Goal: Task Accomplishment & Management: Manage account settings

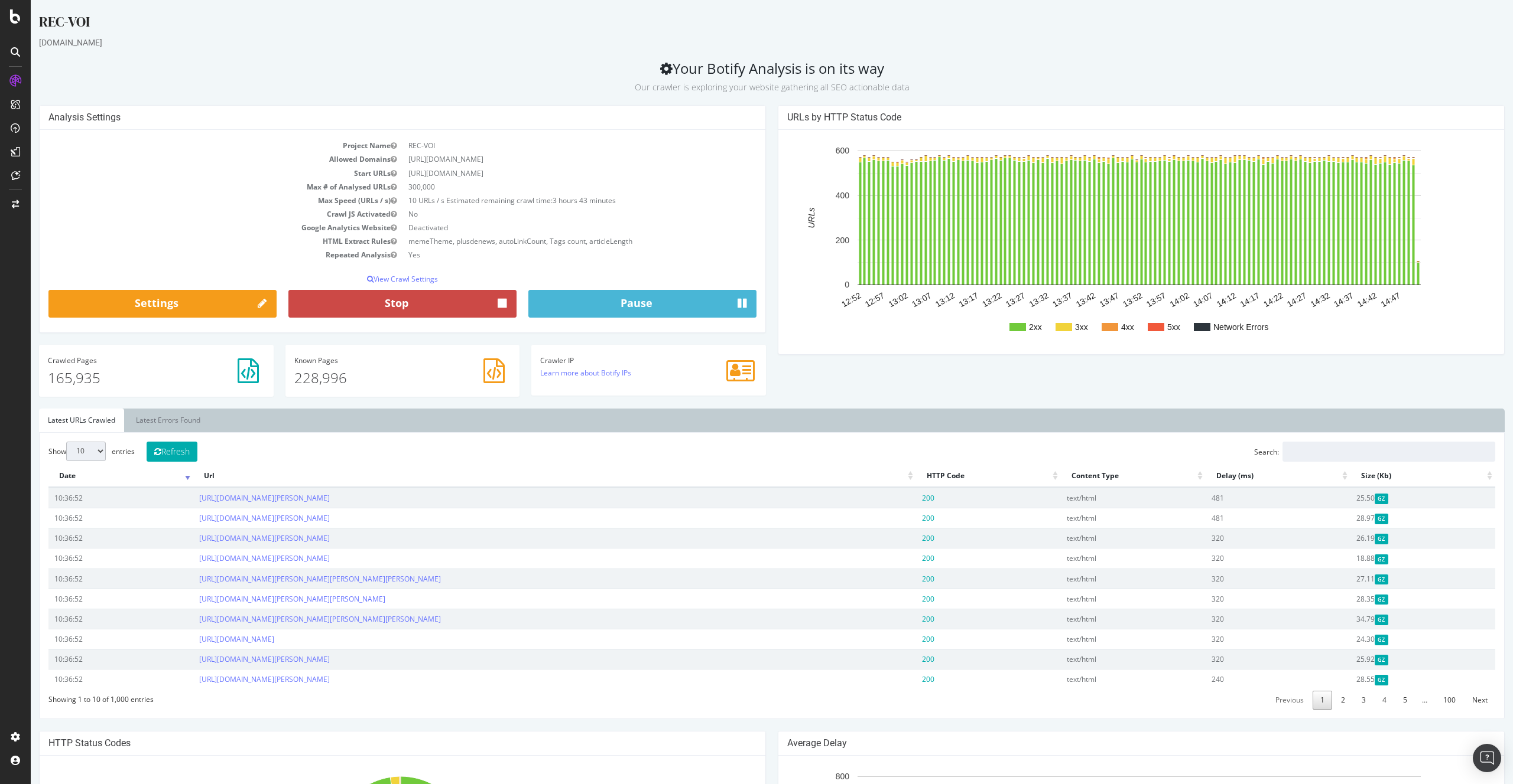
click at [414, 297] on button "Stop" at bounding box center [402, 304] width 228 height 29
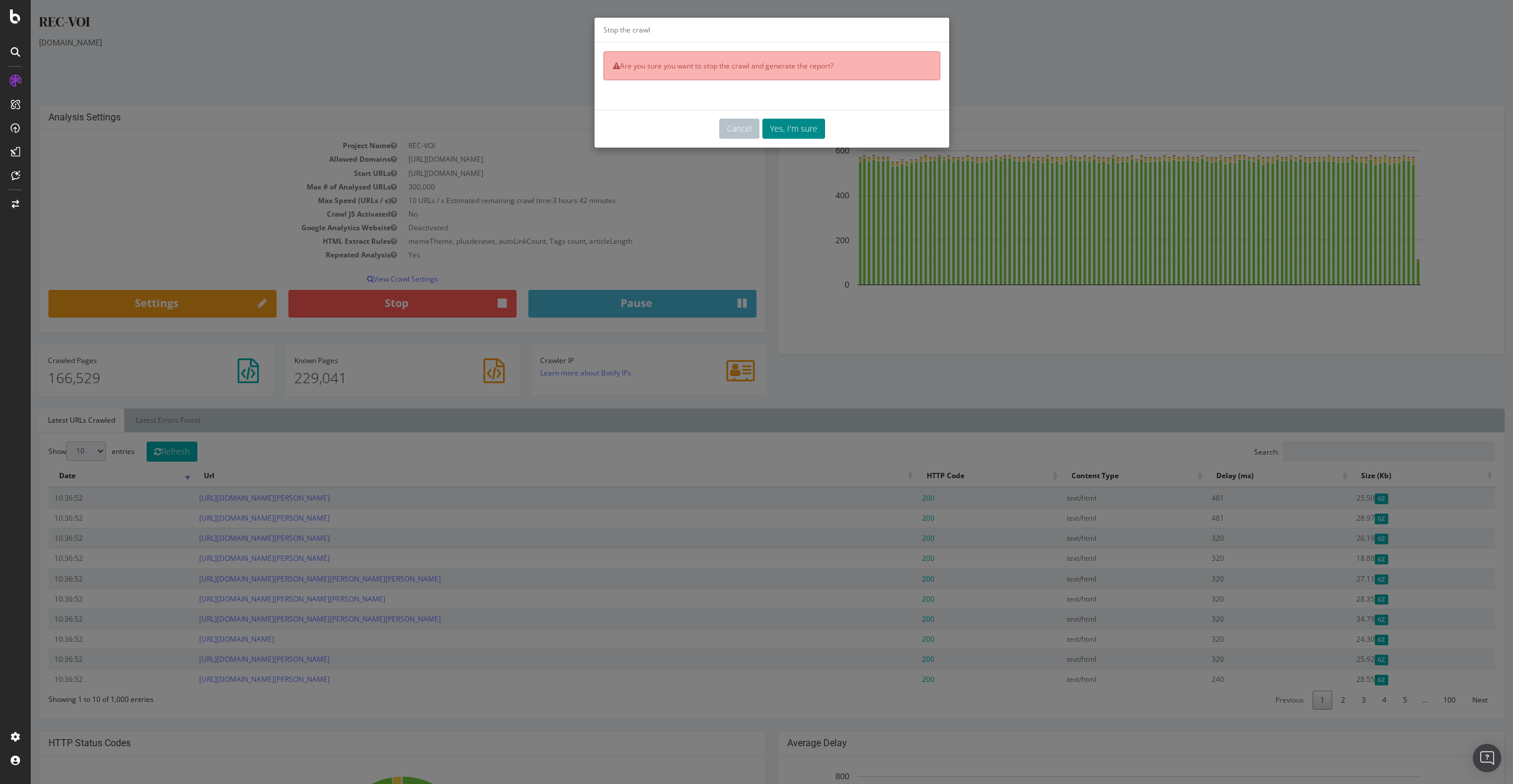
click at [786, 130] on button "Yes, I'm sure" at bounding box center [793, 129] width 62 height 20
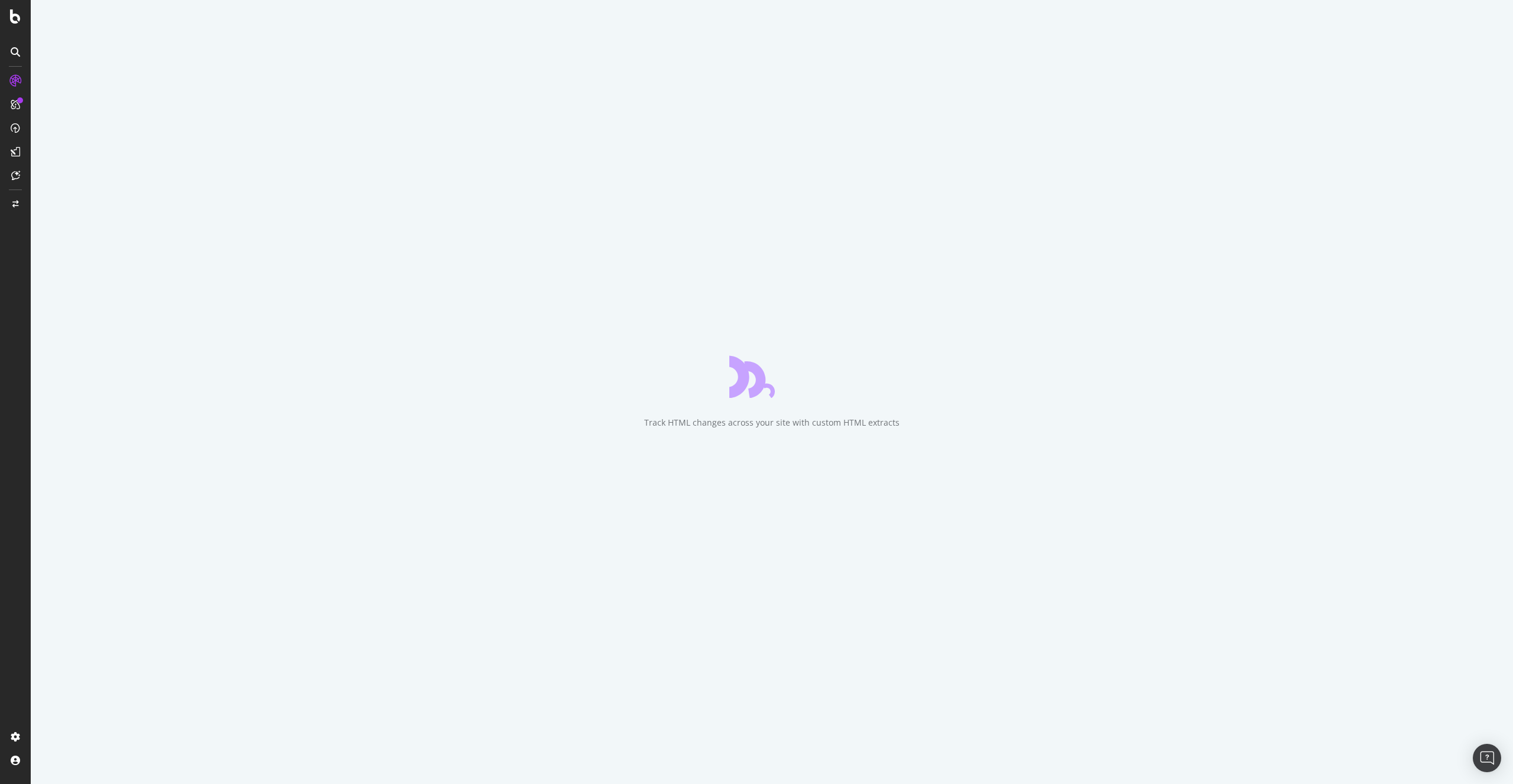
click at [563, 569] on div "Track HTML changes across your site with custom HTML extracts" at bounding box center [772, 392] width 1482 height 784
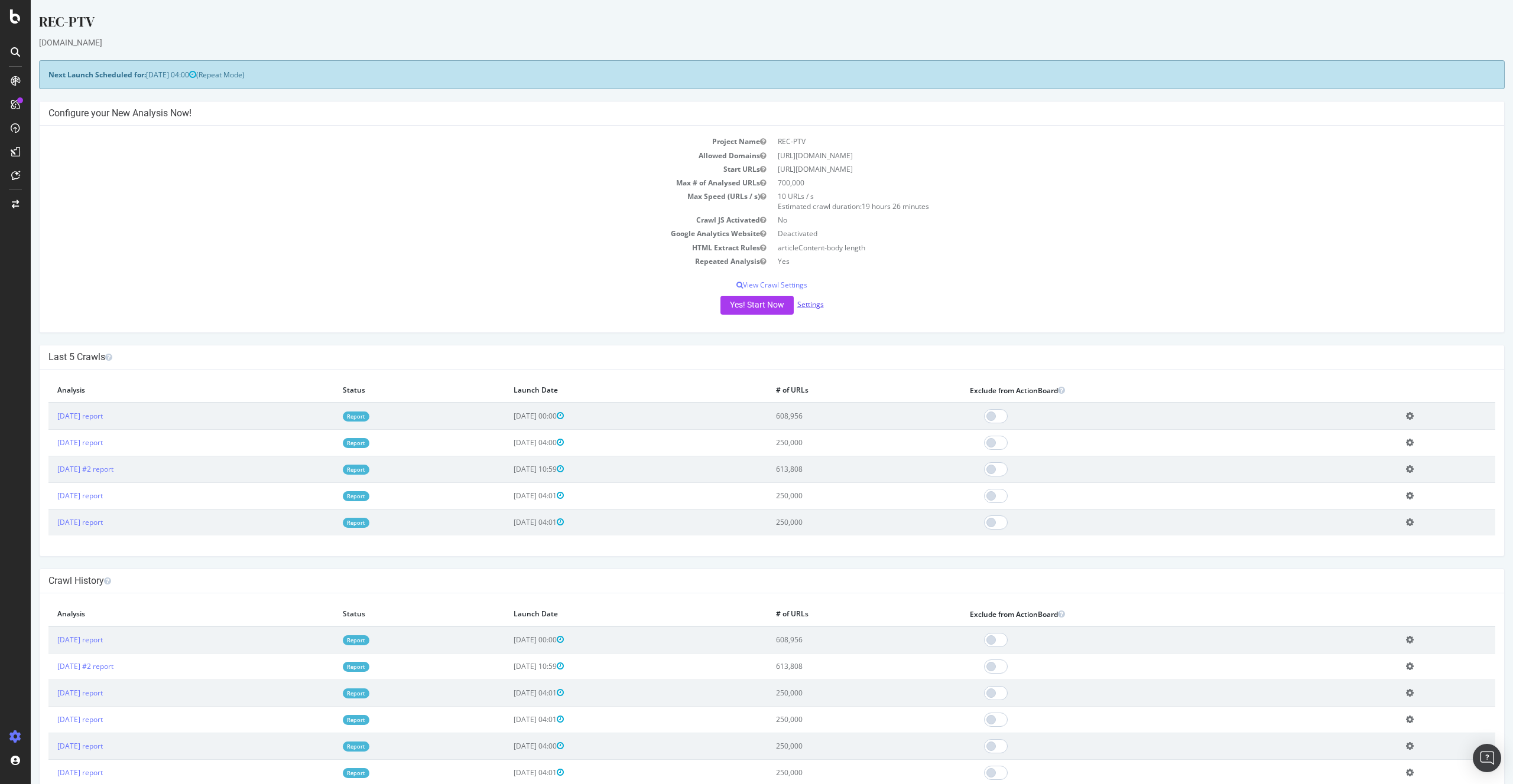
click at [815, 306] on link "Settings" at bounding box center [810, 305] width 26 height 10
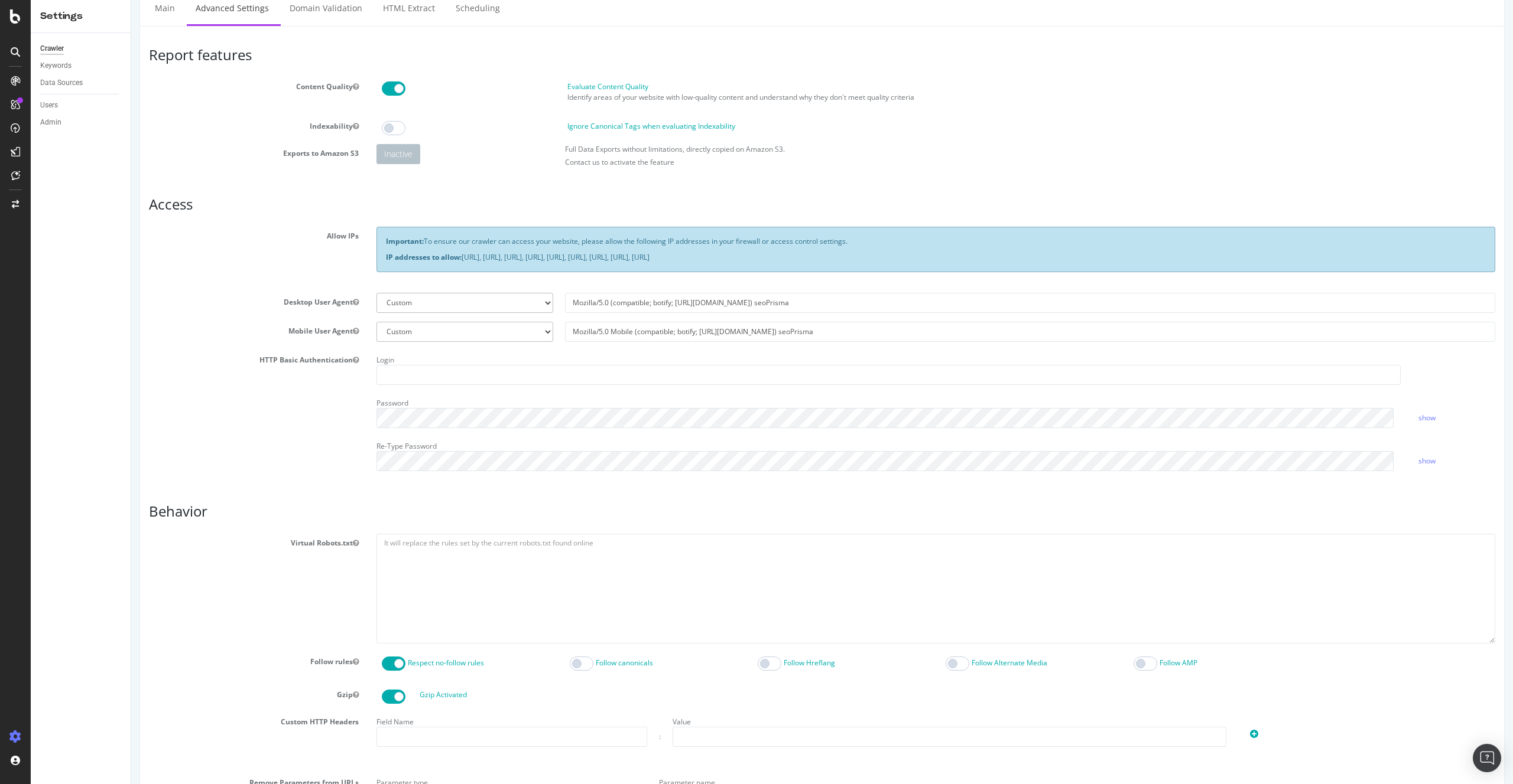
scroll to position [82, 0]
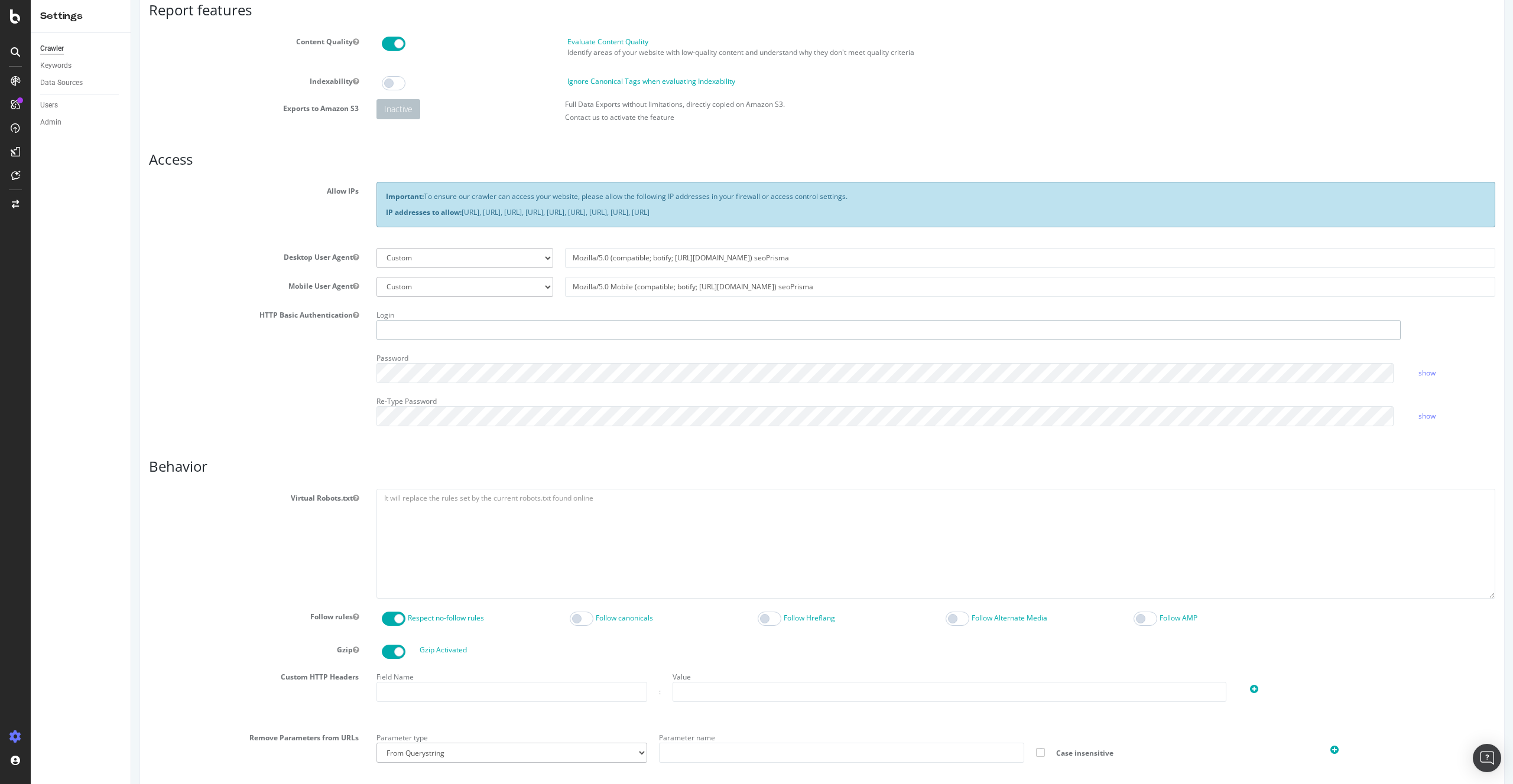
type input "mael"
click at [523, 581] on textarea at bounding box center [936, 544] width 1119 height 109
type textarea "D"
click at [482, 531] on textarea "User-Agent: * Allow: /$ Allow: /news/ Disallow:" at bounding box center [936, 544] width 1119 height 109
type textarea "User-Agent: * Allow: /$ Allow: /news/ Disallow: /"
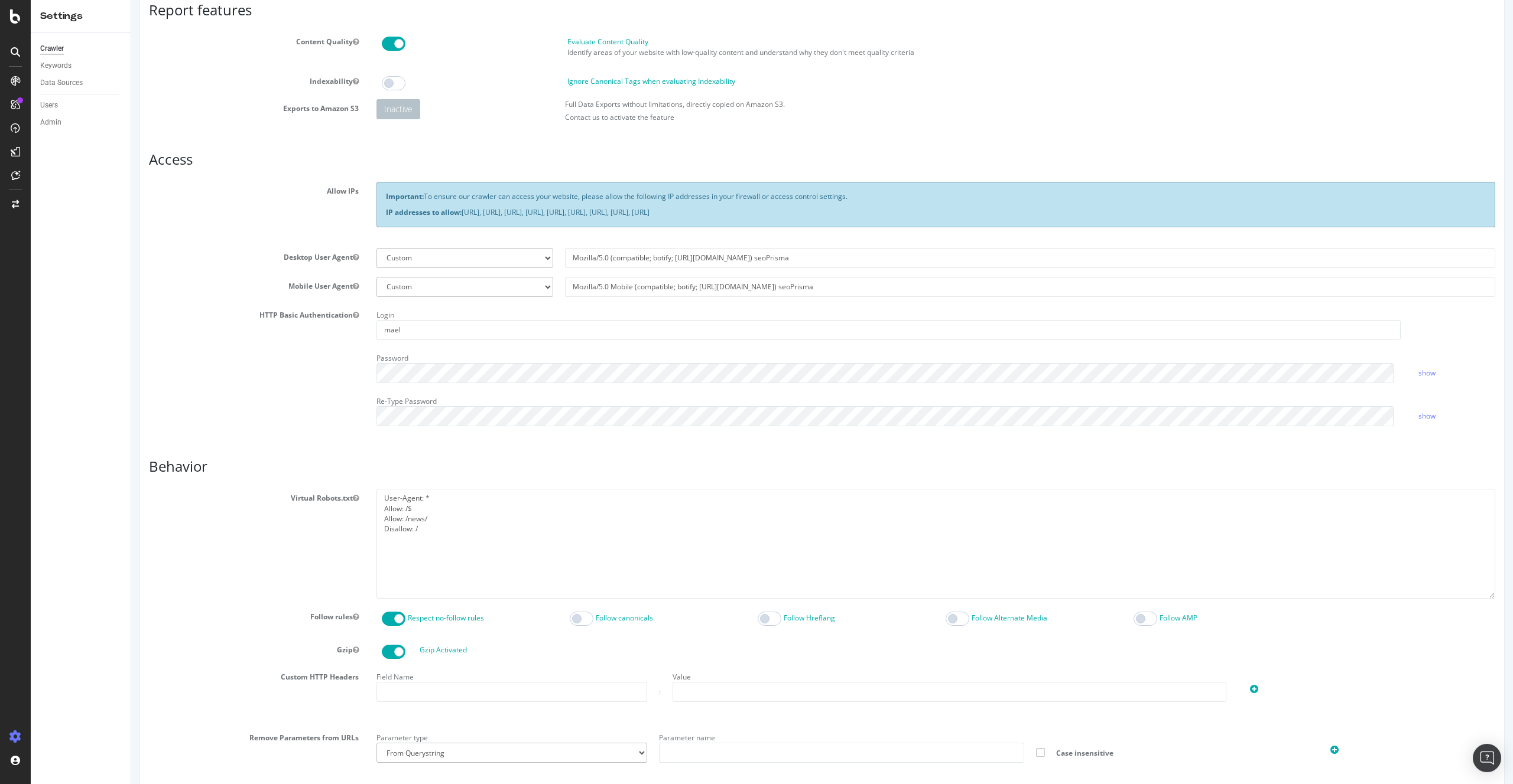
click at [291, 556] on div "Virtual Robots.txt User-Agent: * Allow: /$ Allow: /news/ Disallow: /" at bounding box center [821, 544] width 1364 height 109
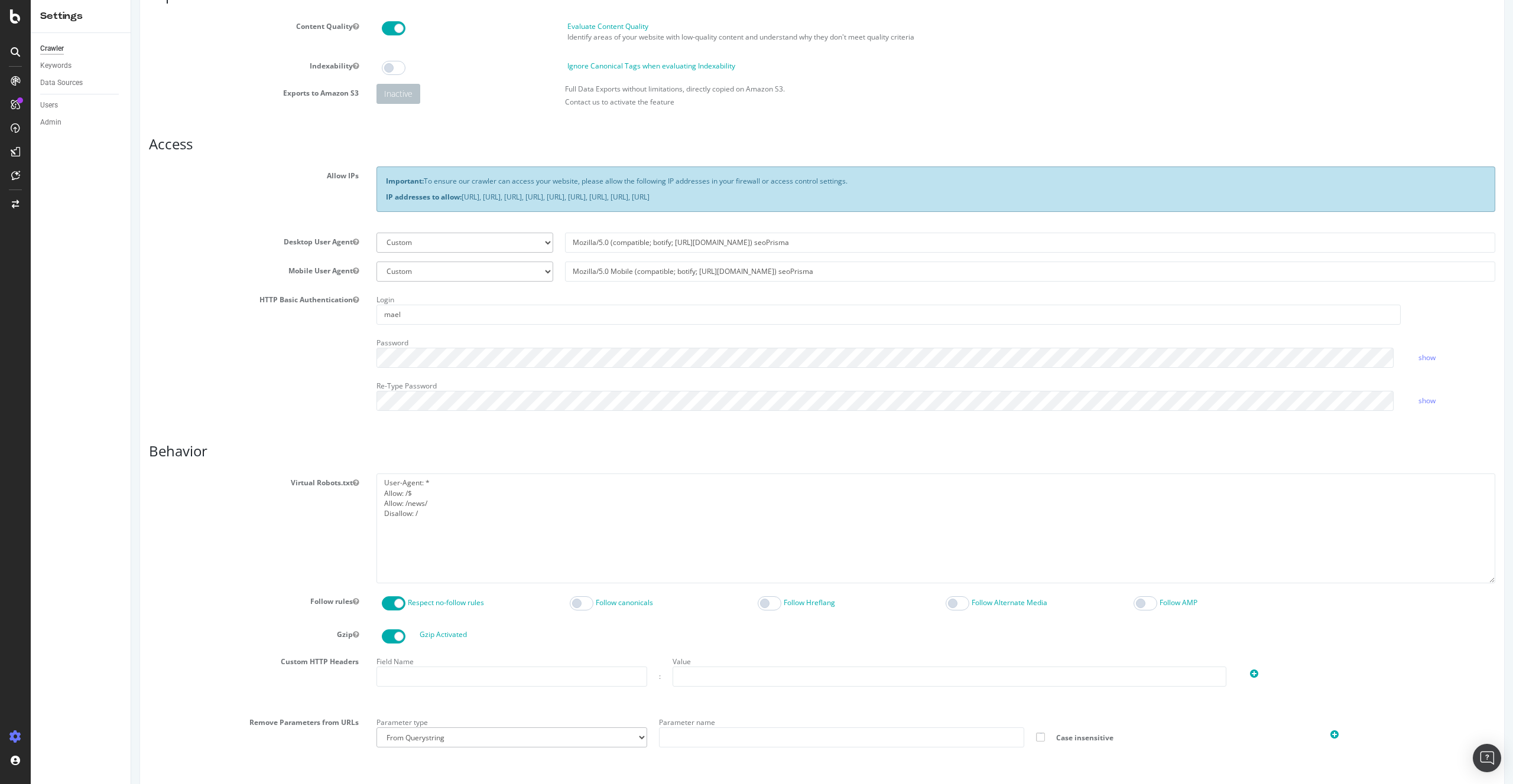
scroll to position [248, 0]
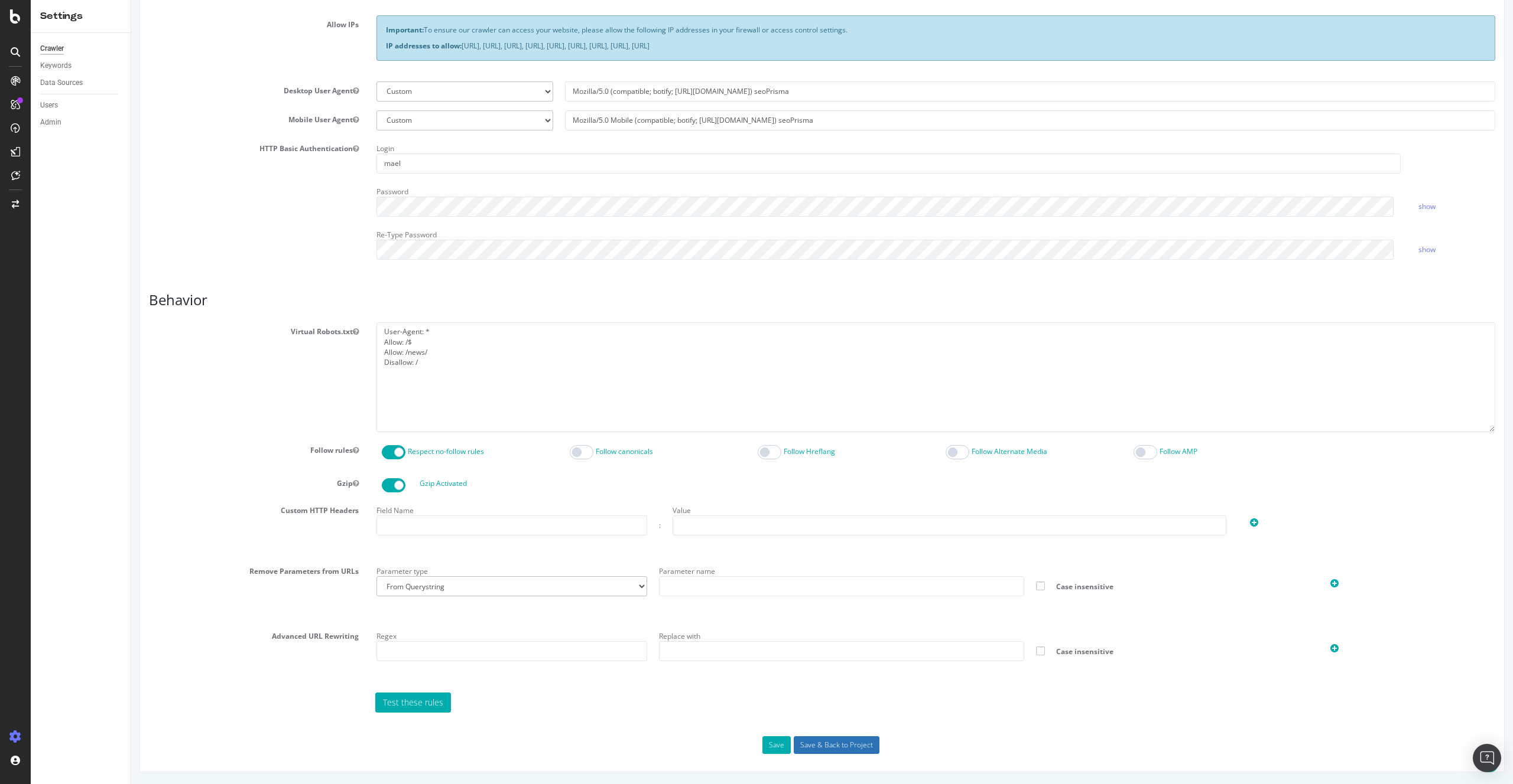
click at [820, 745] on input "Save & Back to Project" at bounding box center [836, 745] width 86 height 18
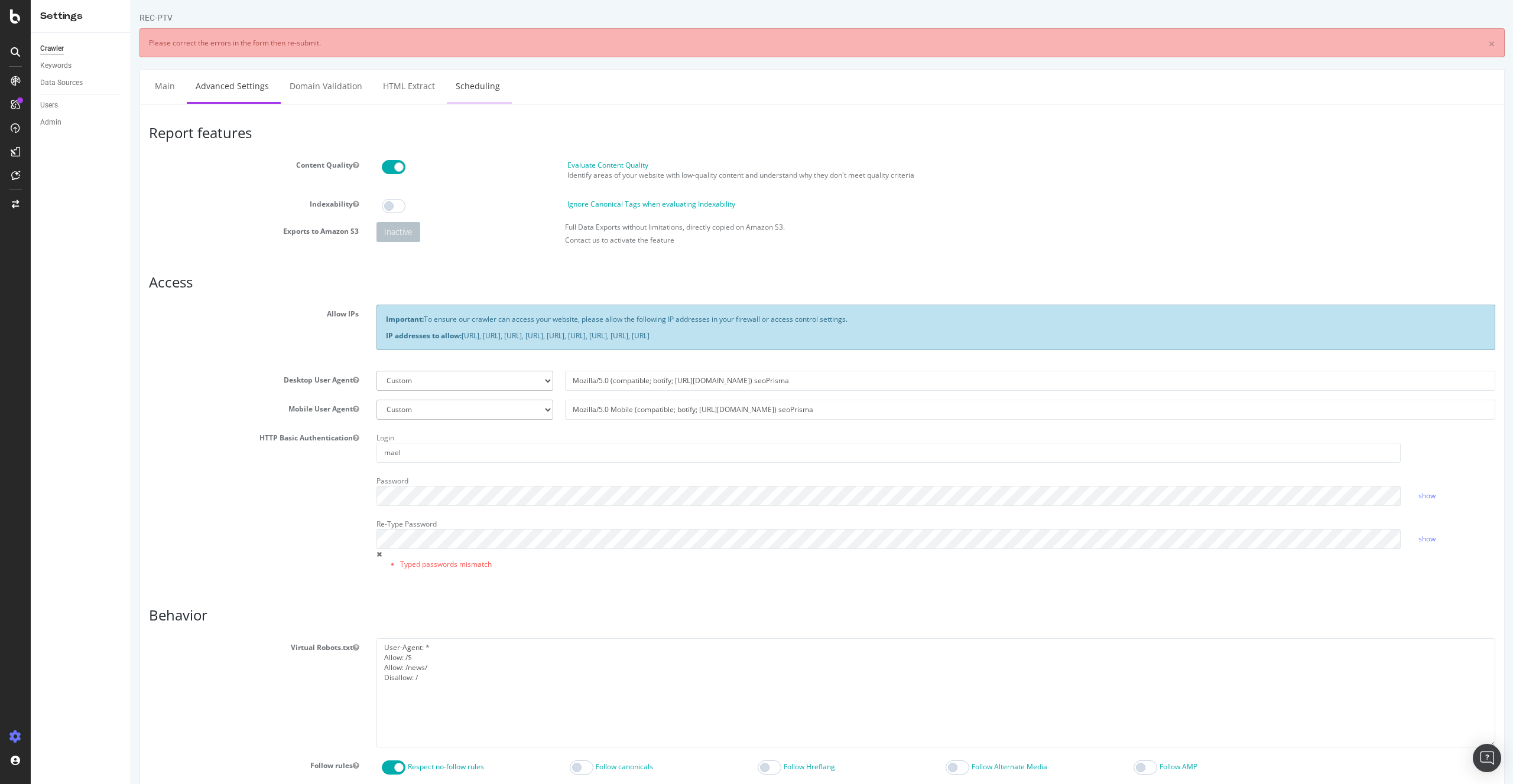
scroll to position [0, 0]
click at [1418, 492] on link "show" at bounding box center [1426, 496] width 17 height 10
click at [285, 488] on div "HTTP Basic Authentication Login mael Password hide Re-Type Password Typed passw…" at bounding box center [821, 507] width 1364 height 156
drag, startPoint x: 429, startPoint y: 461, endPoint x: 278, endPoint y: 447, distance: 151.6
click at [285, 448] on div "HTTP Basic Authentication Login mael Password hide Re-Type Password Typed passw…" at bounding box center [821, 507] width 1364 height 156
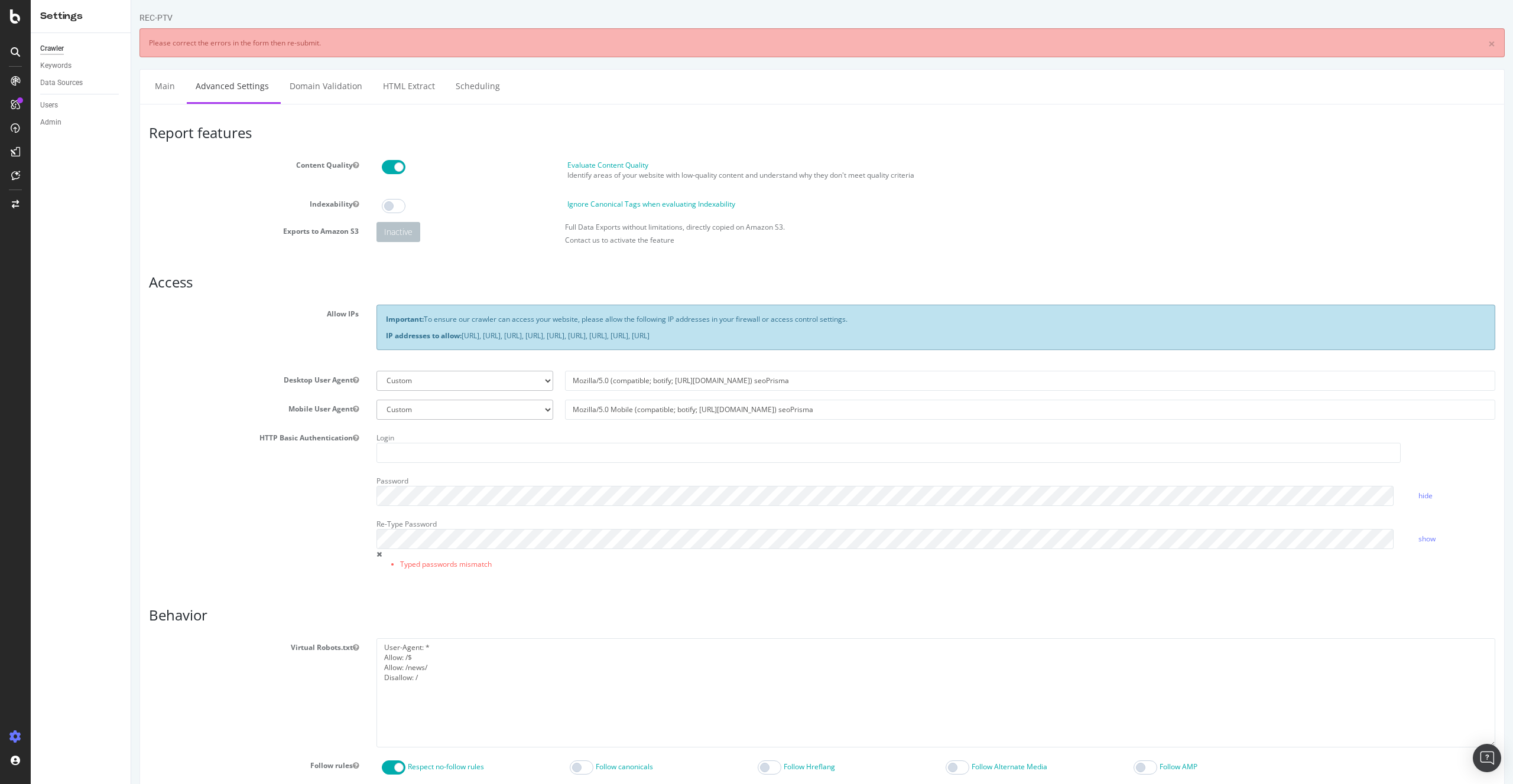
click at [291, 495] on div "HTTP Basic Authentication Login Password hide Re-Type Password Typed passwords …" at bounding box center [821, 507] width 1364 height 156
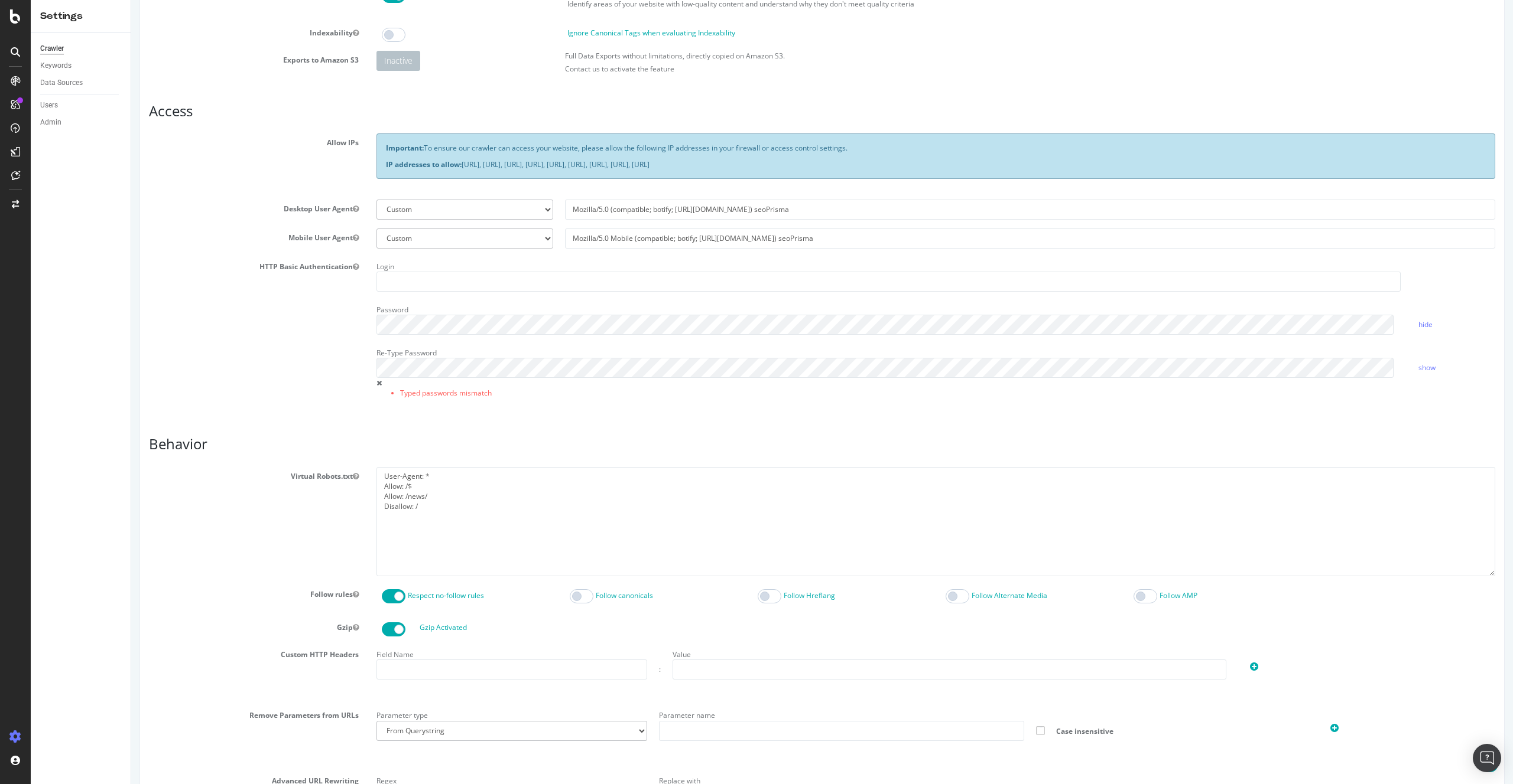
scroll to position [315, 0]
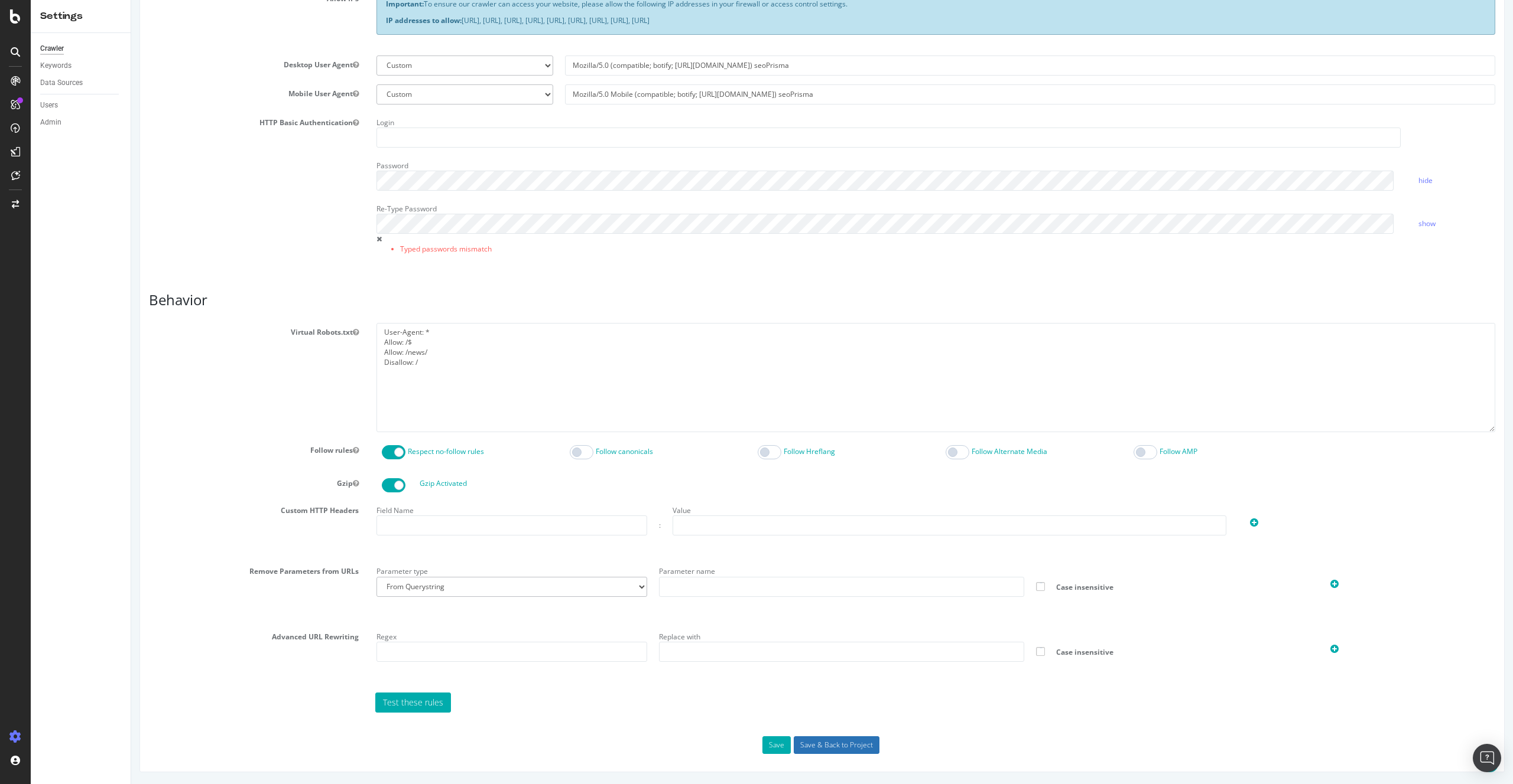
click at [863, 748] on input "Save & Back to Project" at bounding box center [836, 745] width 86 height 18
click at [450, 259] on div "Re-Type Password Typed passwords mismatch" at bounding box center [888, 230] width 1042 height 60
click at [561, 293] on h3 "Behavior" at bounding box center [822, 300] width 1346 height 15
click at [426, 136] on input "text" at bounding box center [888, 137] width 1024 height 20
click at [312, 281] on div "Report features Content Quality Evaluate Content Quality Identify areas of your…" at bounding box center [822, 281] width 1346 height 944
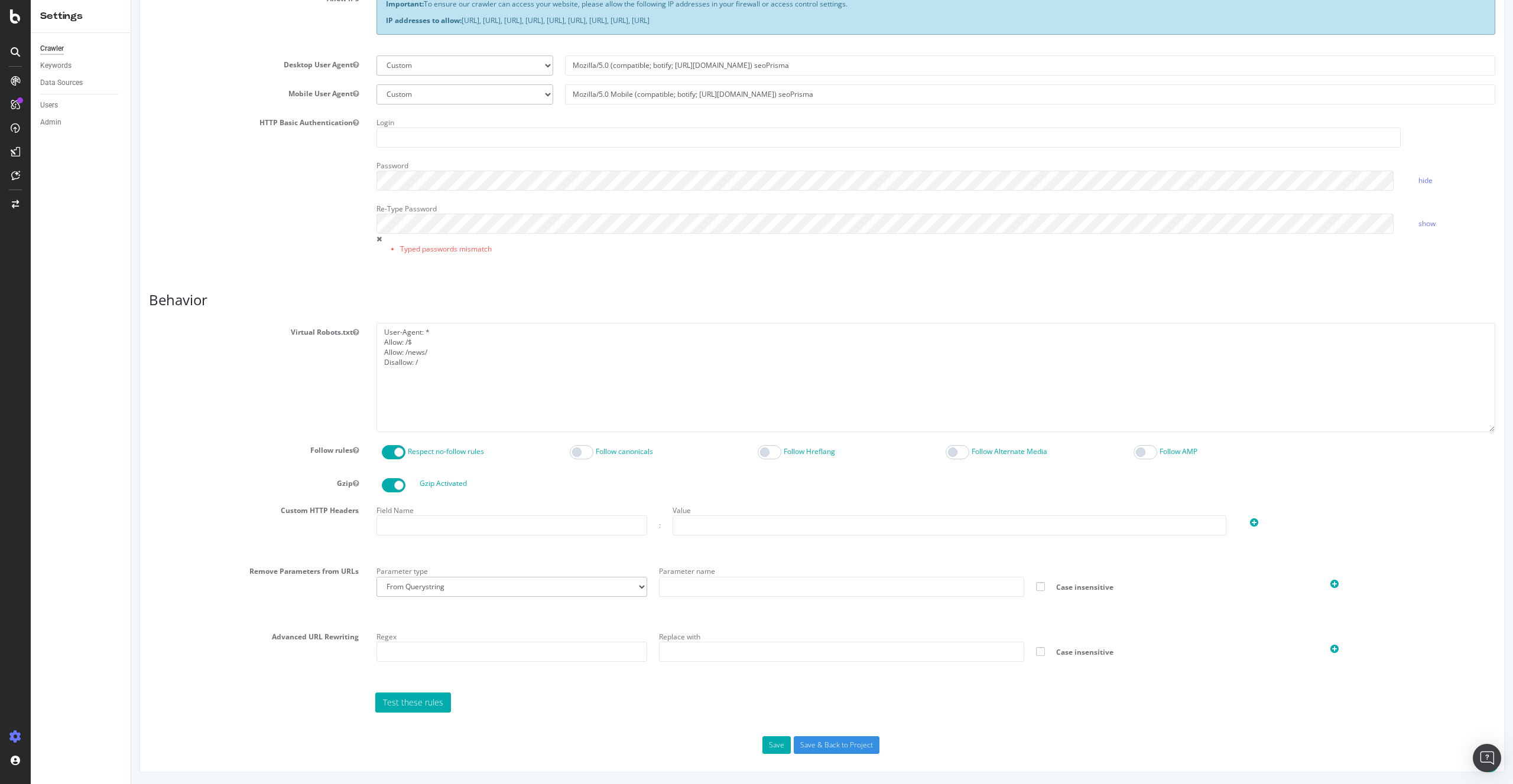
click at [541, 470] on section "Virtual Robots.txt User-Agent: * Allow: /$ Allow: /news/ Disallow: / Follow rul…" at bounding box center [822, 518] width 1346 height 390
click at [1409, 183] on div "hide" at bounding box center [1456, 181] width 95 height 10
click at [1418, 182] on link "show" at bounding box center [1426, 181] width 17 height 10
click at [1418, 182] on link "hide" at bounding box center [1425, 181] width 14 height 10
click at [429, 191] on div "Login Password show Re-Type Password Typed passwords mismatch show" at bounding box center [936, 191] width 1137 height 156
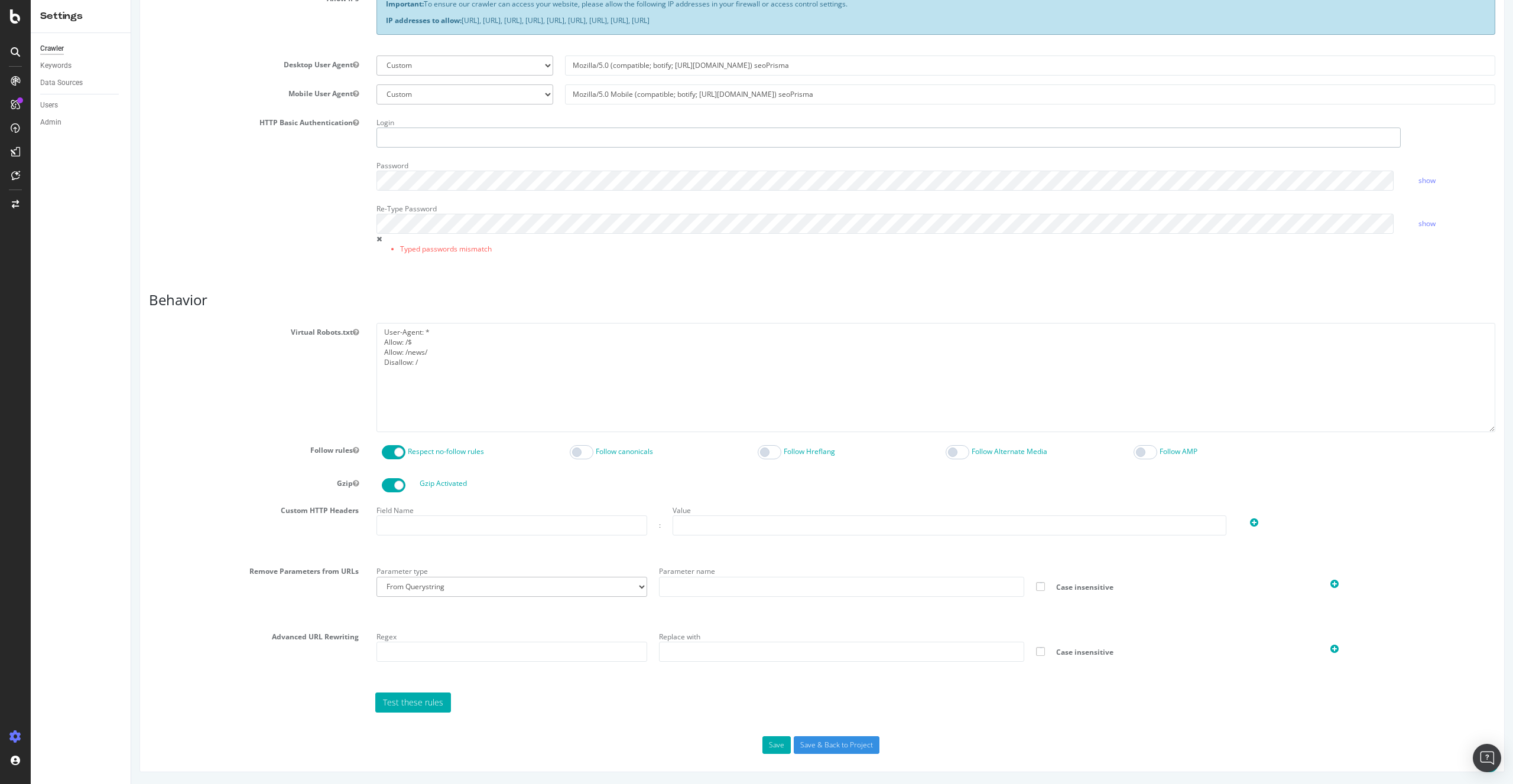
click at [390, 138] on input "text" at bounding box center [888, 137] width 1024 height 20
click at [291, 178] on div "HTTP Basic Authentication Login Password show Re-Type Password Typed passwords …" at bounding box center [821, 191] width 1364 height 156
click at [815, 736] on div "Report features Content Quality Evaluate Content Quality Identify areas of your…" at bounding box center [822, 281] width 1346 height 944
click at [815, 741] on input "Save & Back to Project" at bounding box center [836, 745] width 86 height 18
click at [765, 744] on button "Save" at bounding box center [776, 745] width 29 height 18
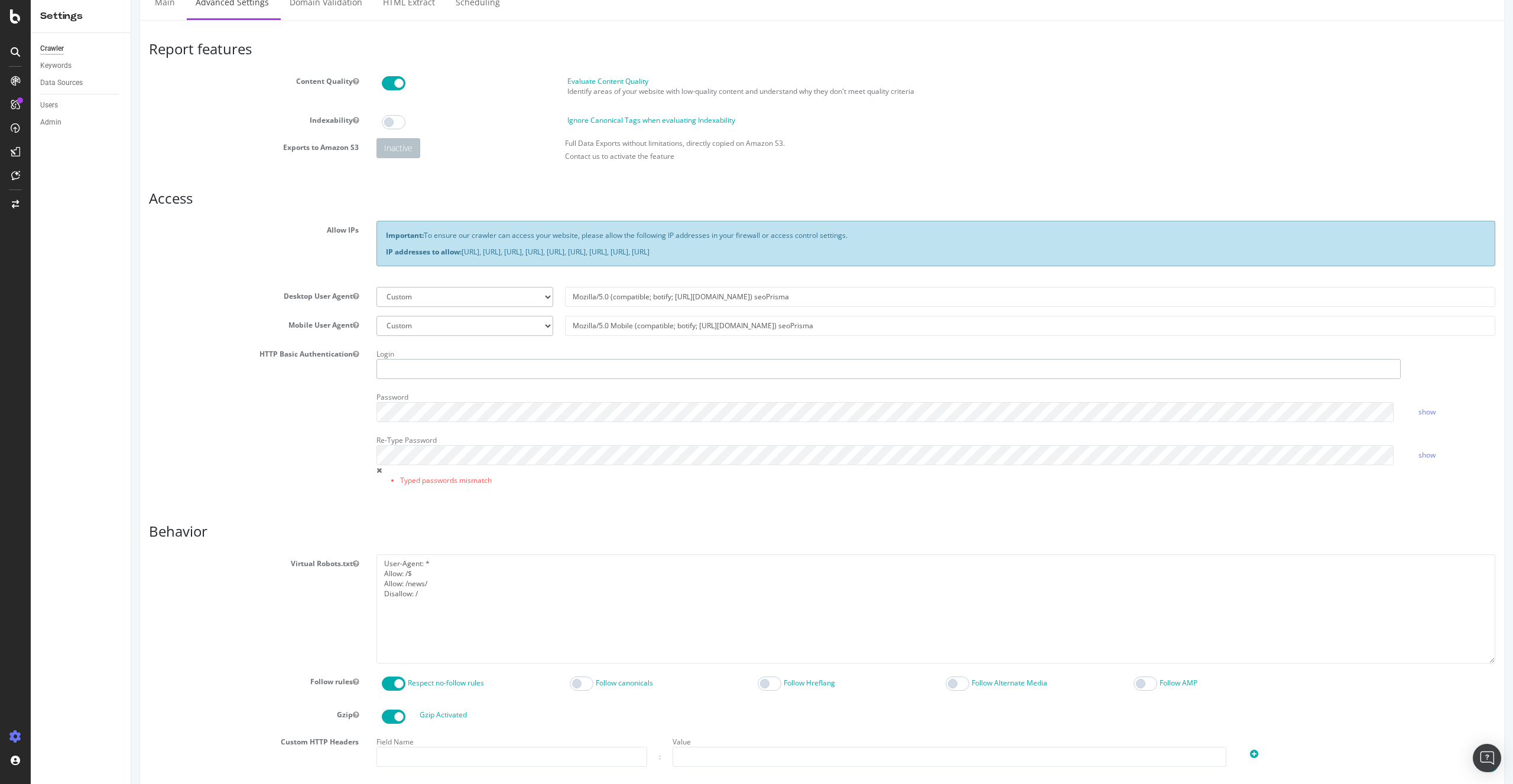
scroll to position [23, 0]
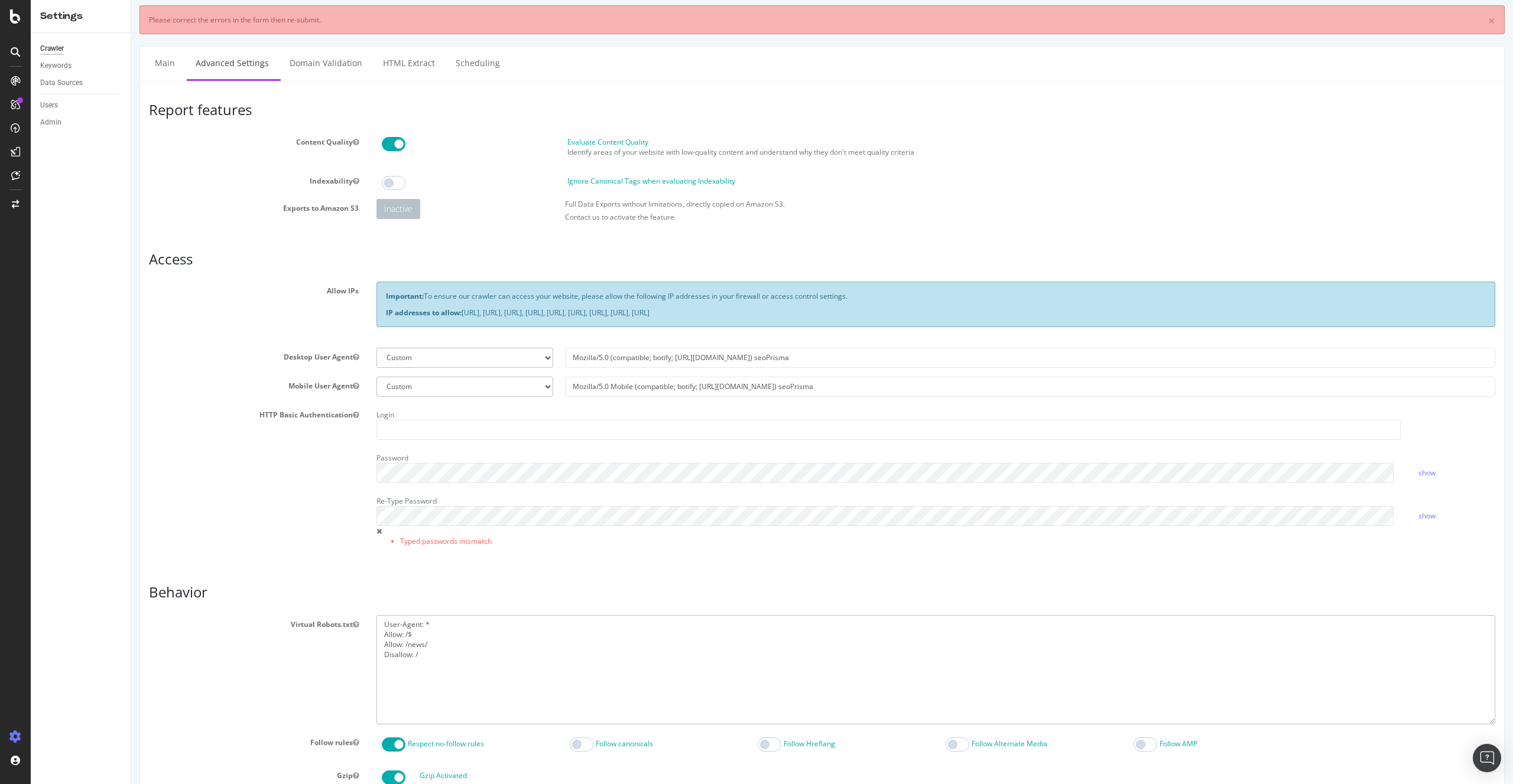
drag, startPoint x: 452, startPoint y: 674, endPoint x: 273, endPoint y: 600, distance: 193.7
click at [273, 600] on article "Behavior Virtual Robots.txt User-Agent: * Allow: /$ Allow: /news/ Disallow: / F…" at bounding box center [822, 795] width 1346 height 420
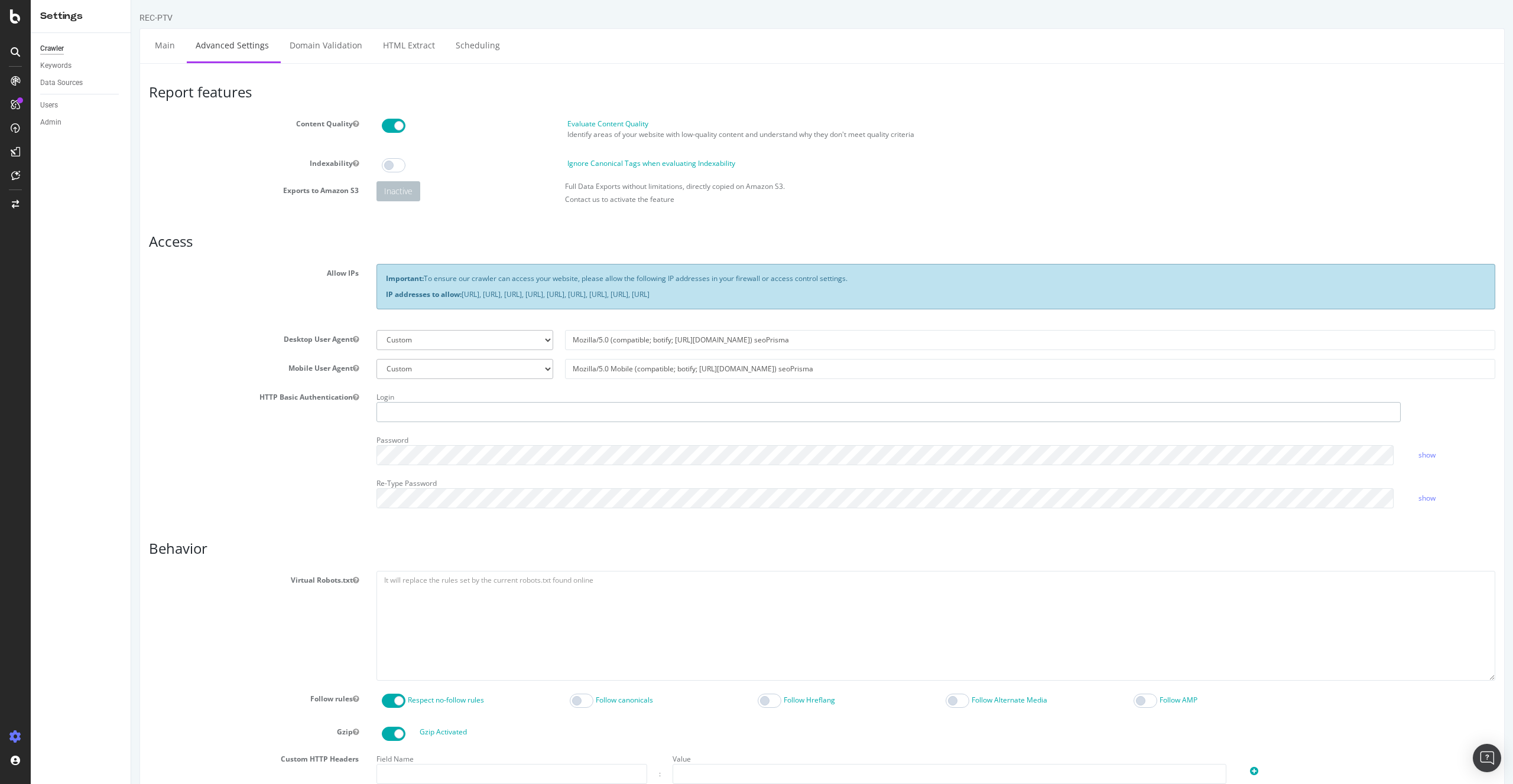
type input "mael"
click at [273, 481] on div "HTTP Basic Authentication Login mael Password show Re-Type Password show" at bounding box center [821, 453] width 1364 height 129
click at [382, 405] on input "mael" at bounding box center [888, 411] width 1024 height 20
click at [317, 456] on div "HTTP Basic Authentication Login Password show Re-Type Password show" at bounding box center [821, 453] width 1364 height 129
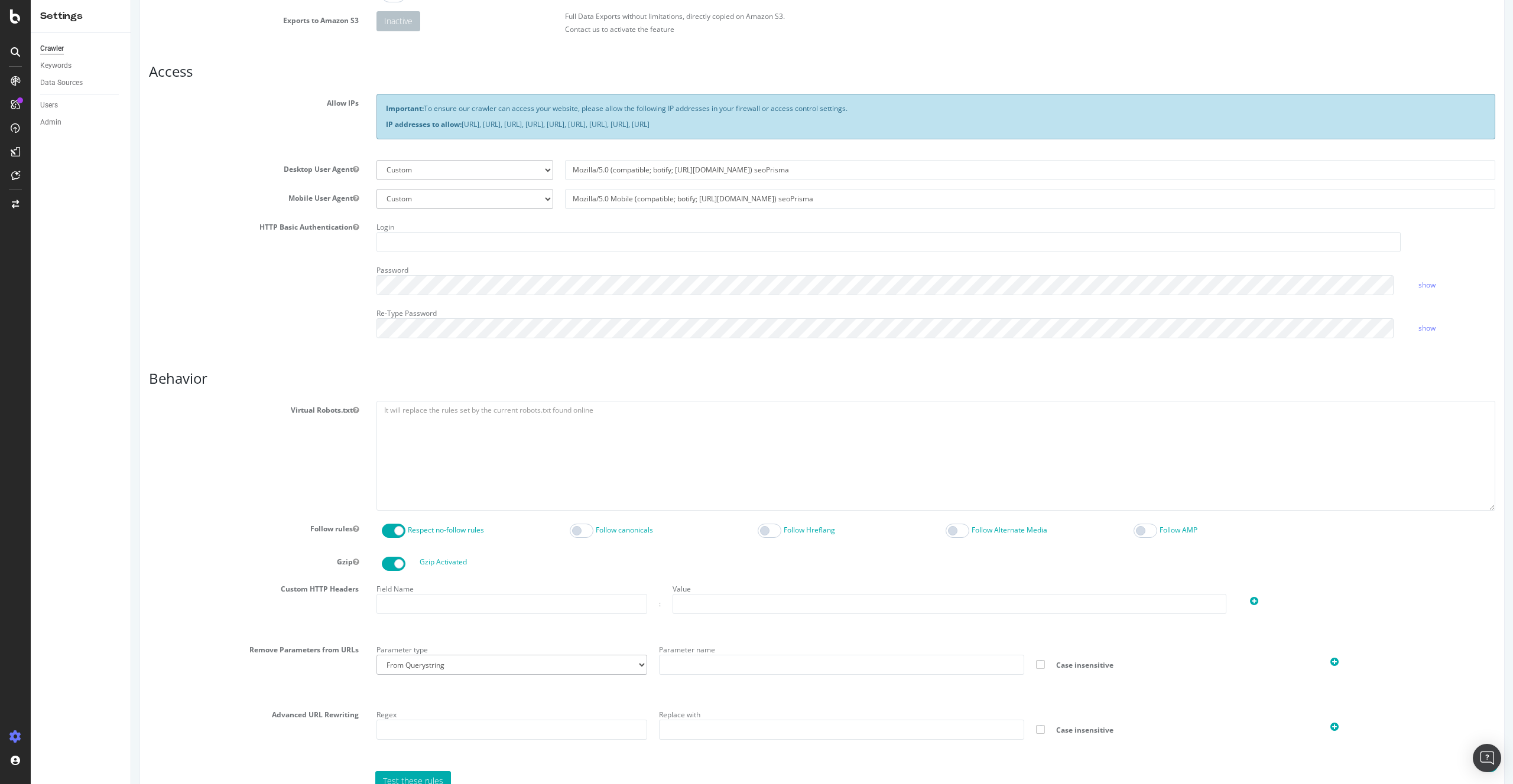
scroll to position [231, 0]
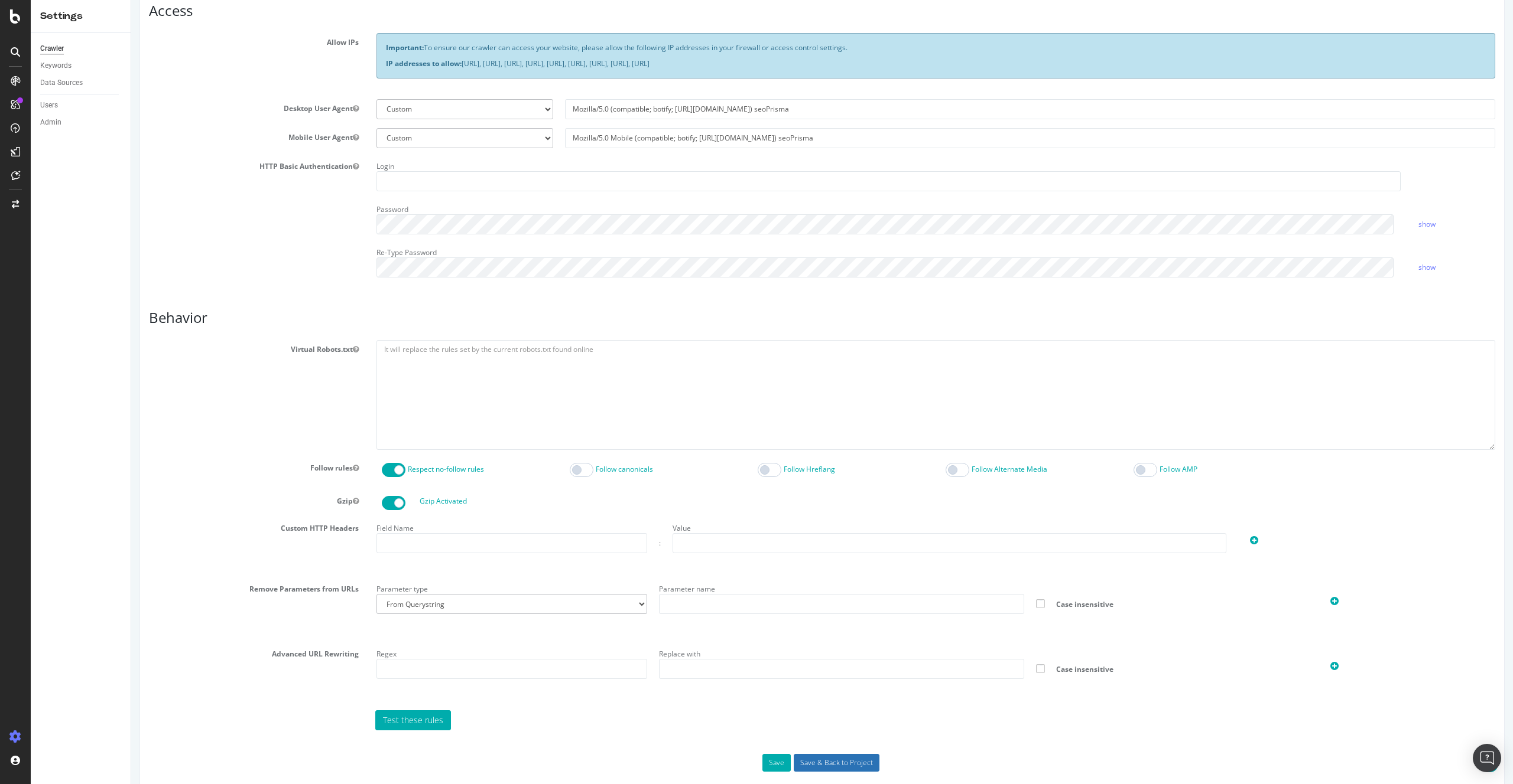
click at [854, 764] on input "Save & Back to Project" at bounding box center [836, 763] width 86 height 18
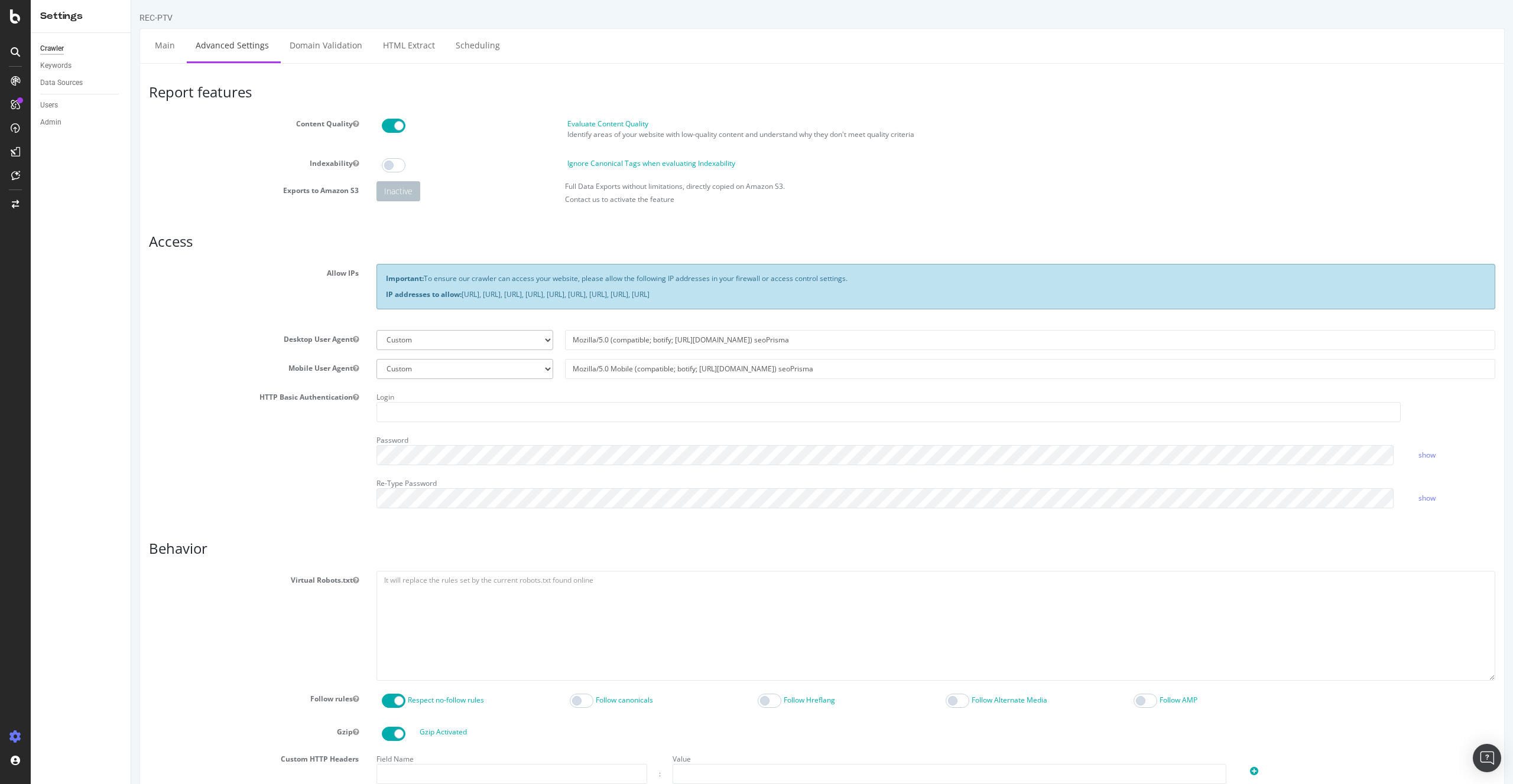
scroll to position [248, 0]
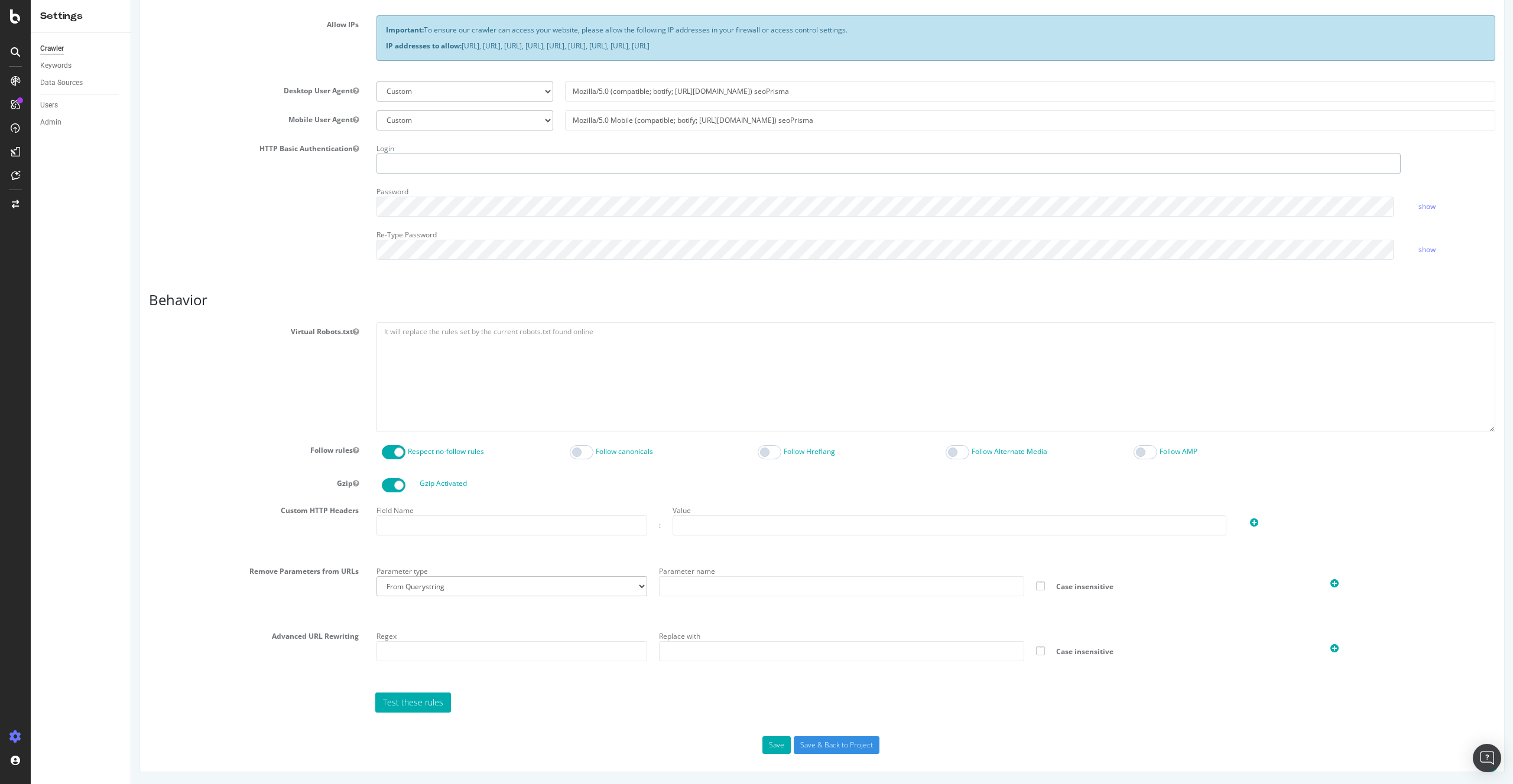
type input "mael"
click at [523, 383] on textarea at bounding box center [936, 377] width 1119 height 109
paste textarea "User-Agent: * Allow: /$ Allow: /news/ Disallow: /"
type textarea "User-Agent: * Allow: /$ Allow: /news/ Disallow: /"
click at [851, 740] on input "Save & Back to Project" at bounding box center [836, 745] width 86 height 18
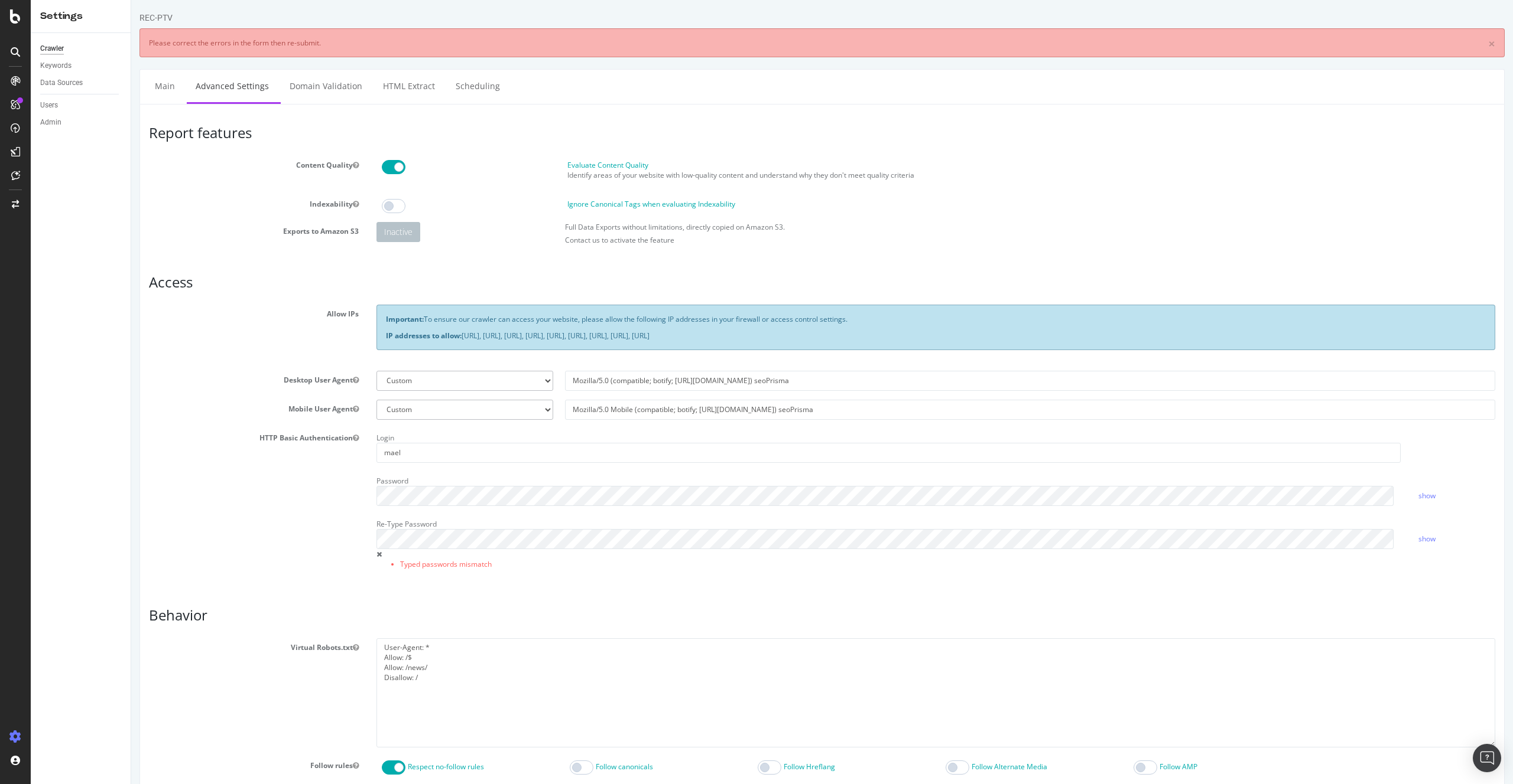
scroll to position [0, 0]
click at [1420, 495] on link "show" at bounding box center [1426, 496] width 17 height 10
click at [298, 502] on div "HTTP Basic Authentication Login mael Password hide Re-Type Password Typed passw…" at bounding box center [821, 507] width 1364 height 156
click at [439, 475] on div "Password" at bounding box center [888, 489] width 1042 height 35
click at [435, 461] on input "mael" at bounding box center [888, 453] width 1024 height 20
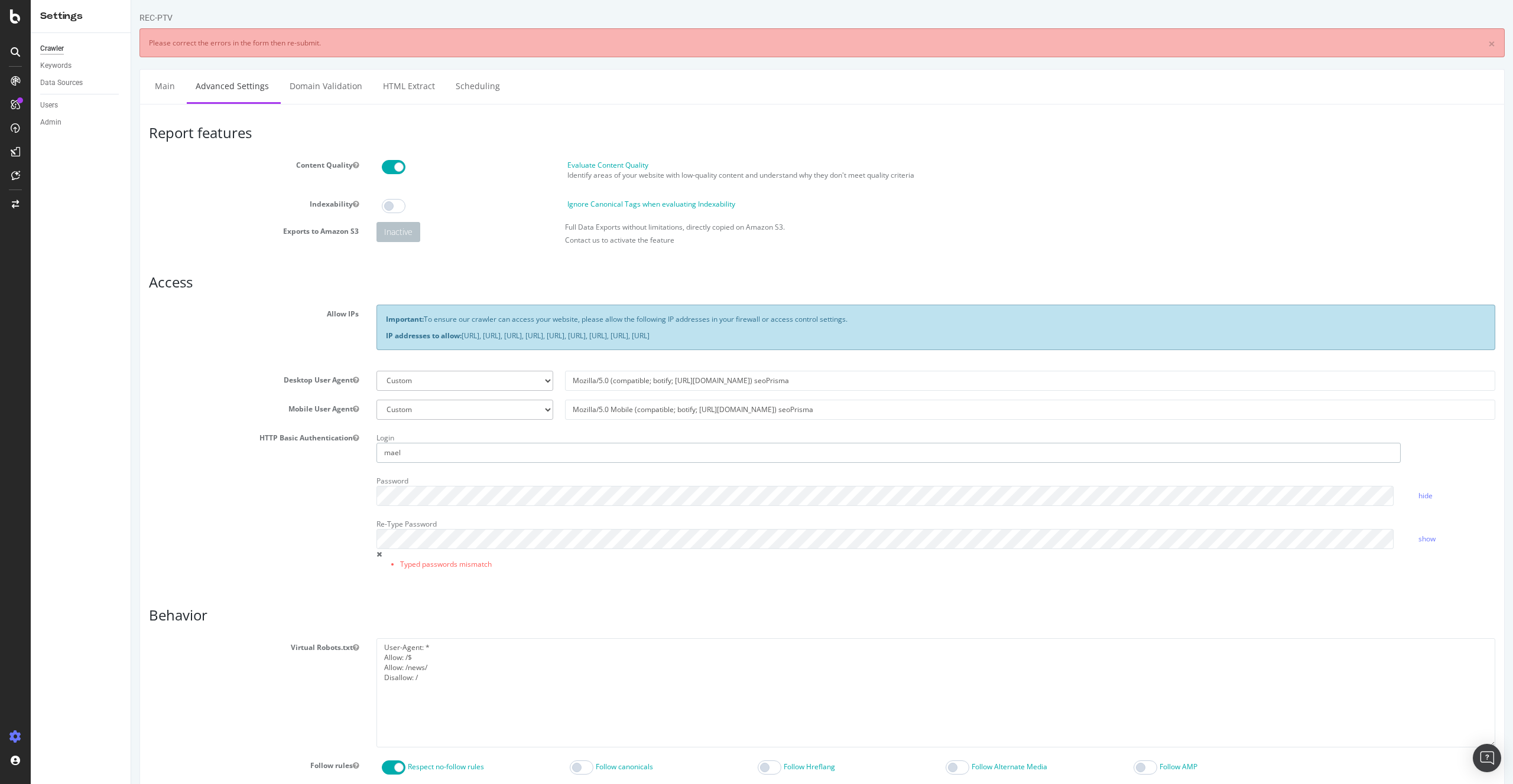
drag, startPoint x: 437, startPoint y: 458, endPoint x: 297, endPoint y: 450, distance: 140.2
click at [297, 450] on div "HTTP Basic Authentication Login mael Password hide Re-Type Password Typed passw…" at bounding box center [821, 507] width 1364 height 156
click at [715, 434] on div "Login" at bounding box center [888, 446] width 1042 height 35
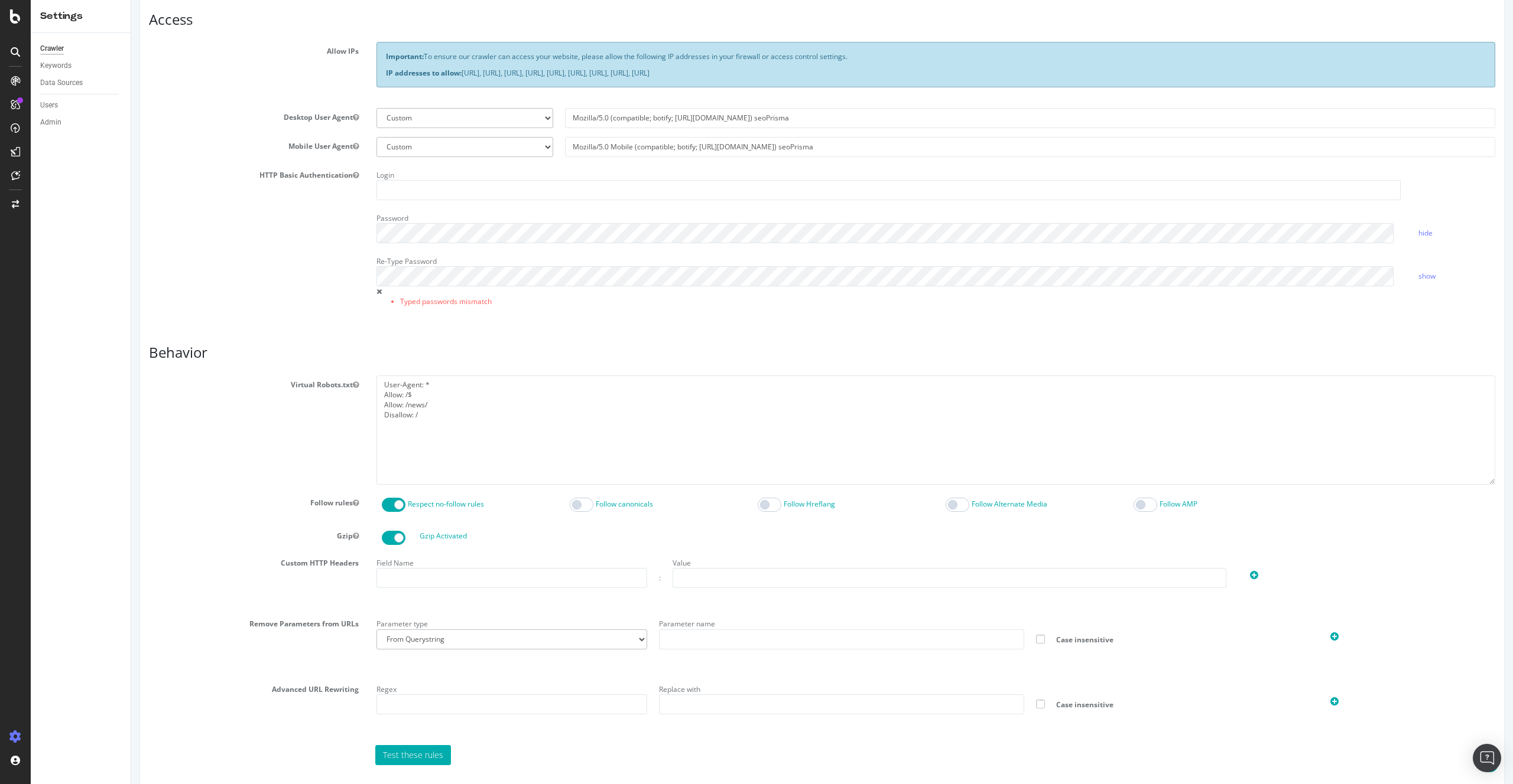
scroll to position [315, 0]
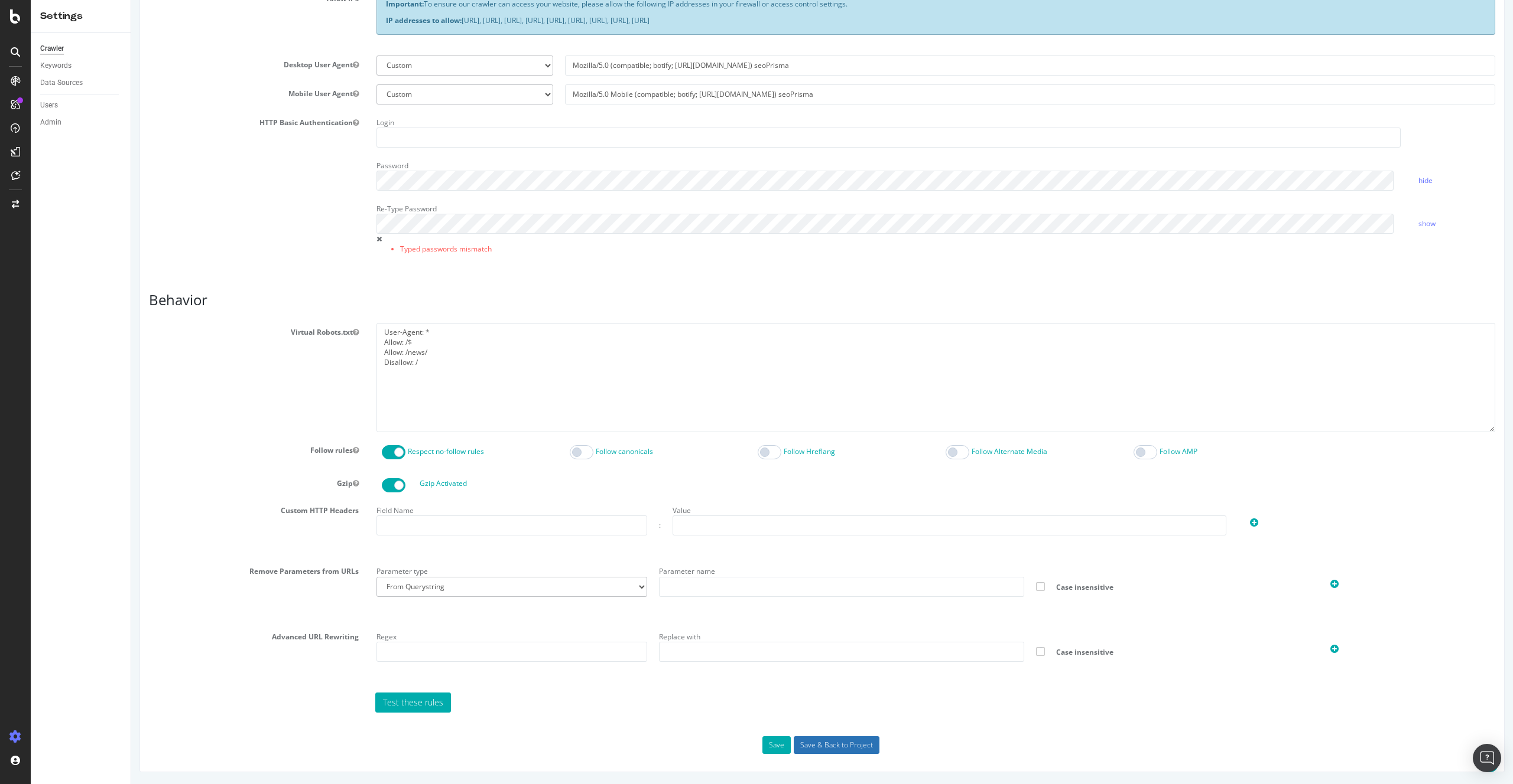
click at [814, 745] on input "Save & Back to Project" at bounding box center [836, 745] width 86 height 18
click at [765, 741] on button "Save" at bounding box center [776, 745] width 29 height 18
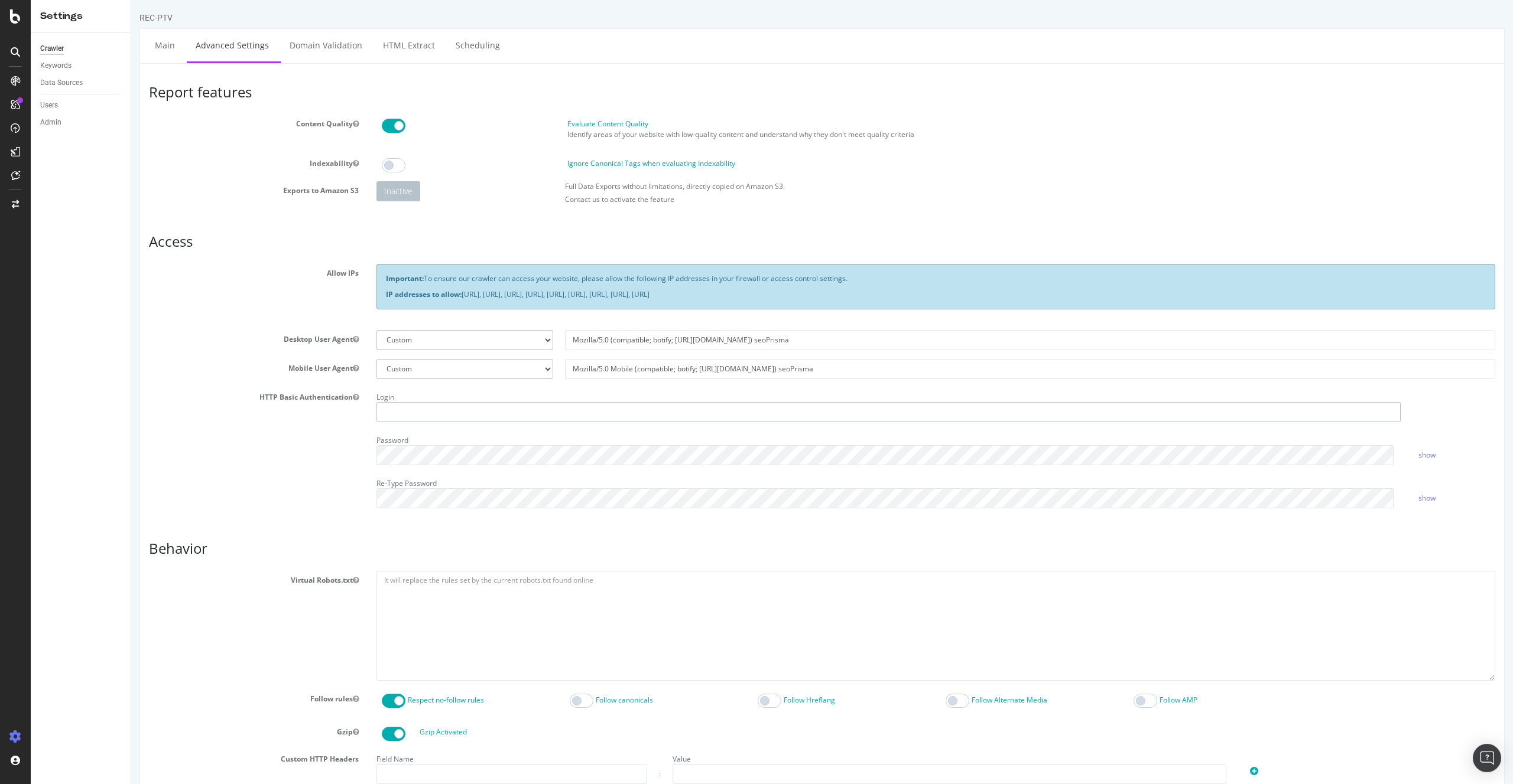
type input "mael"
click at [1460, 483] on div "Re-Type Password show" at bounding box center [936, 491] width 1137 height 35
click at [1418, 457] on link "show" at bounding box center [1426, 455] width 17 height 10
click at [584, 478] on div "Re-Type Password" at bounding box center [888, 491] width 1042 height 35
click at [268, 495] on div "HTTP Basic Authentication Login mael Password hide Re-Type Password show" at bounding box center [821, 453] width 1364 height 129
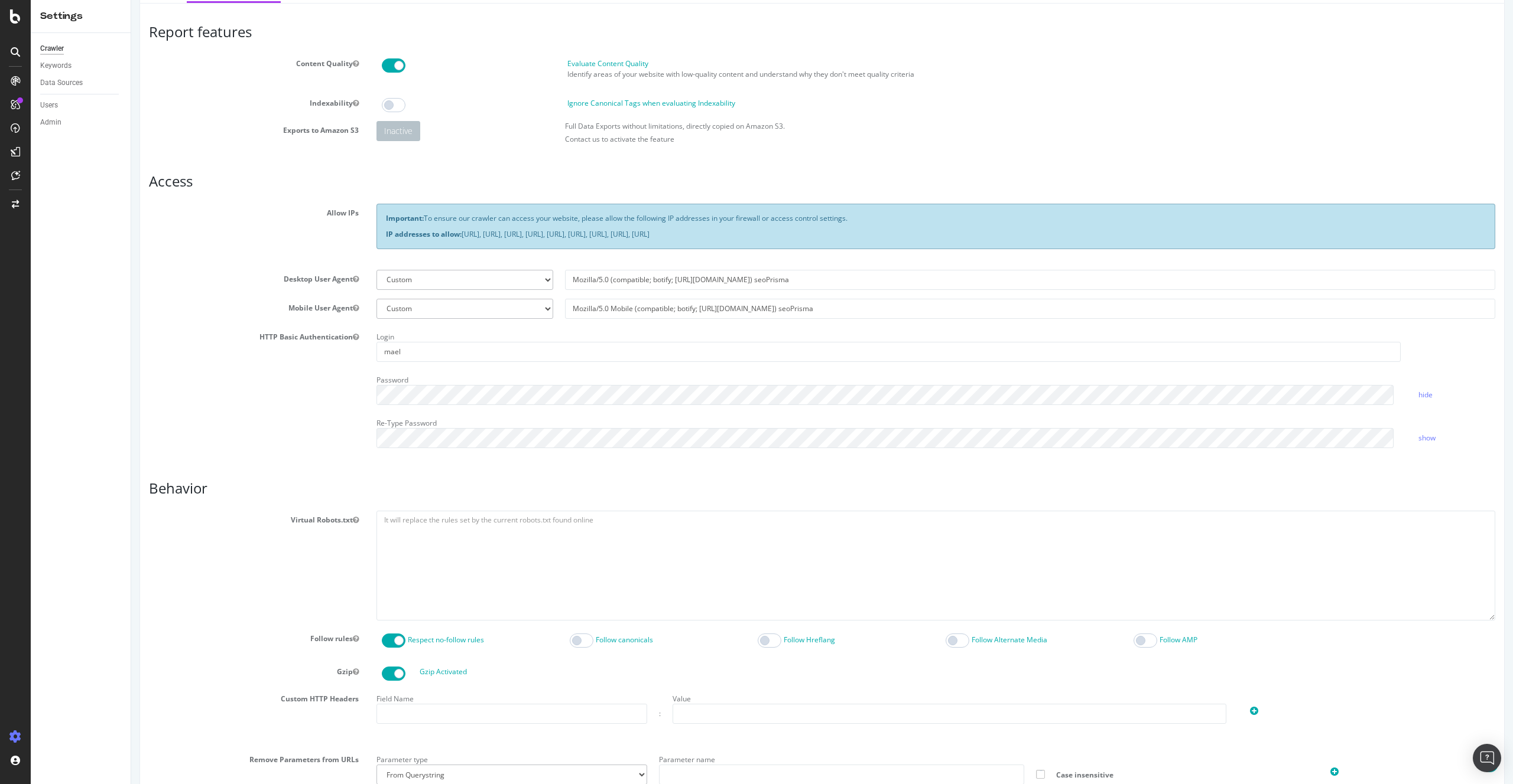
scroll to position [182, 0]
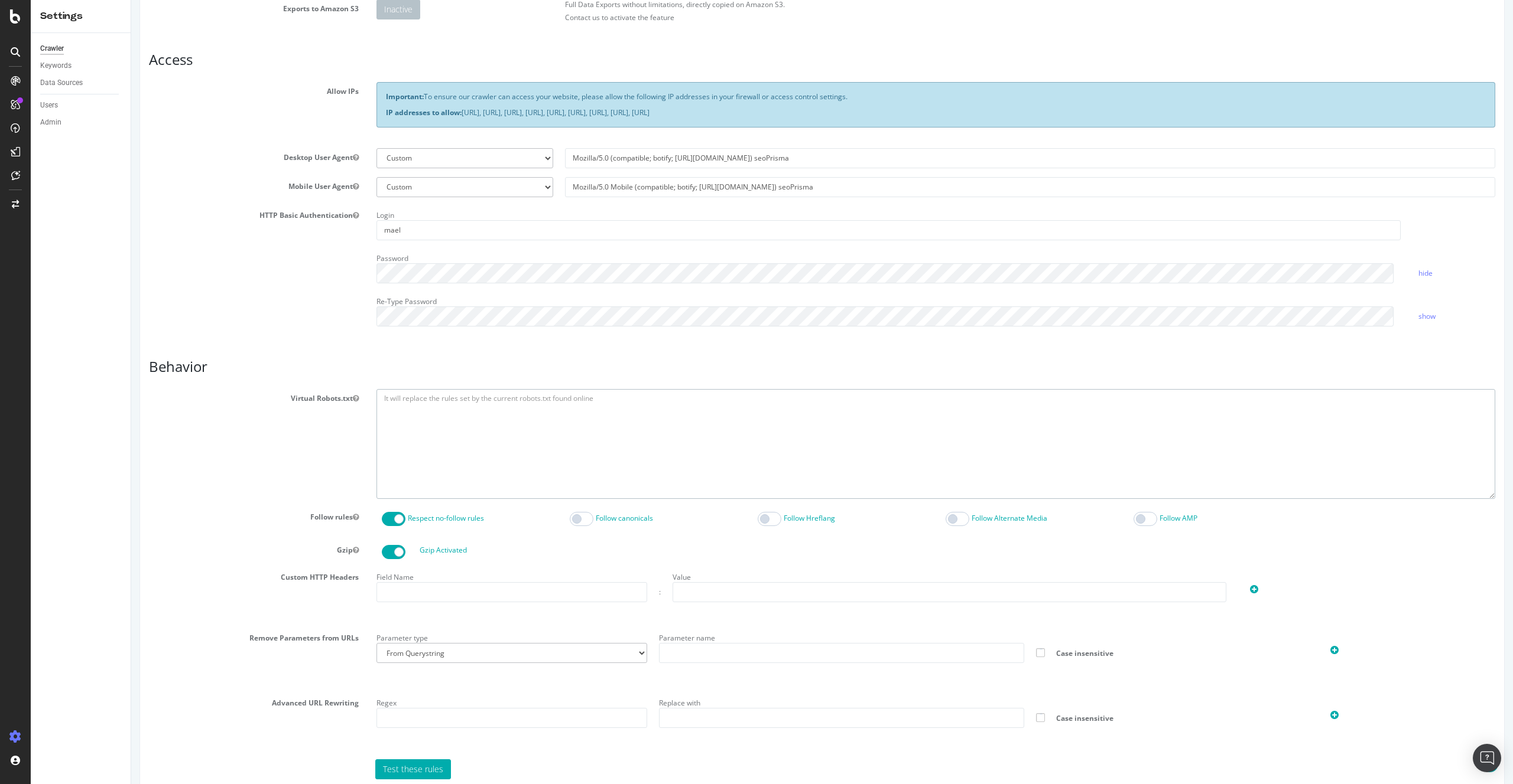
click at [454, 456] on textarea at bounding box center [936, 444] width 1119 height 109
paste textarea "User-Agent: * Allow: /$ Allow: /news/ Disallow: /"
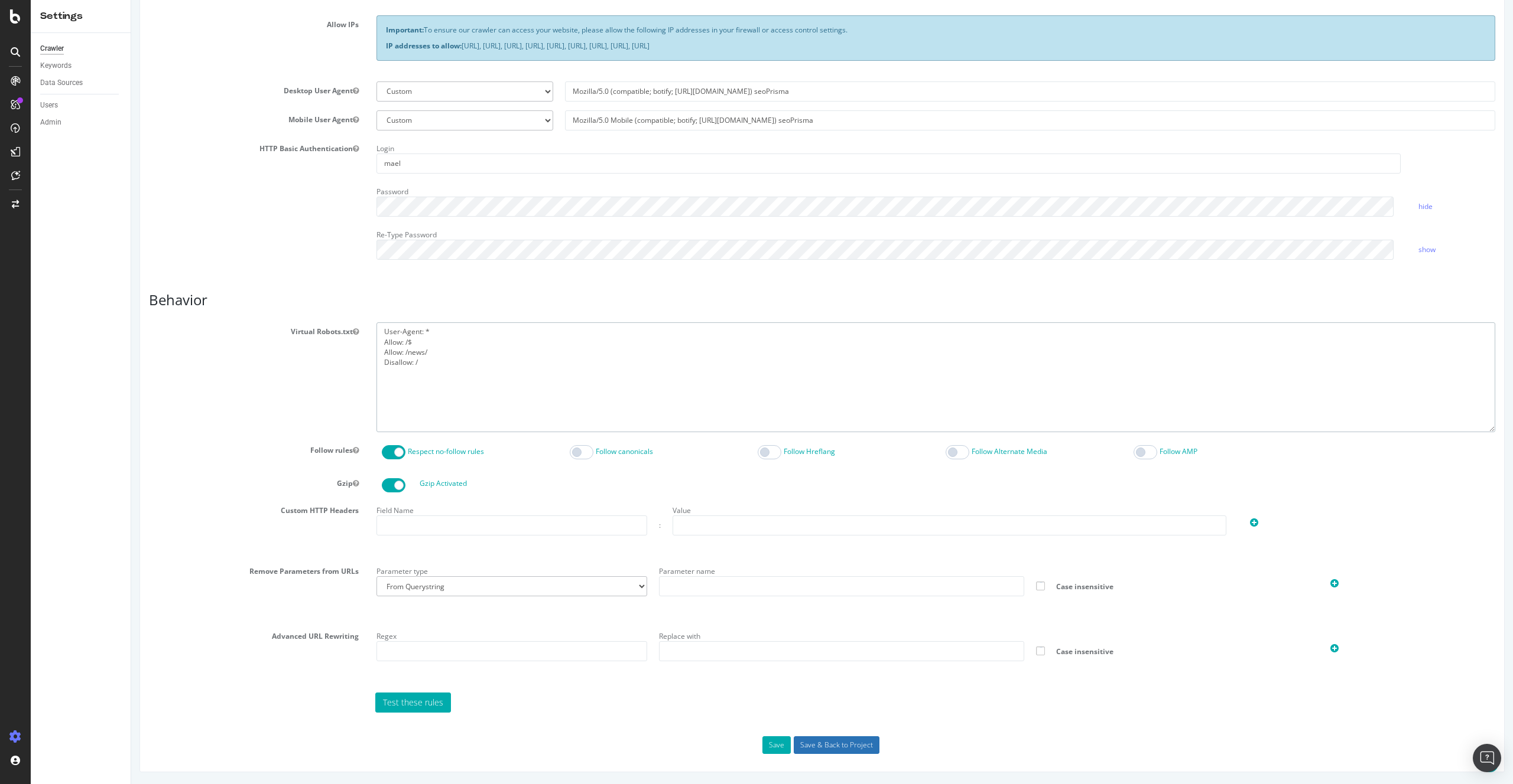
type textarea "User-Agent: * Allow: /$ Allow: /news/ Disallow: /"
click at [851, 749] on input "Save & Back to Project" at bounding box center [836, 745] width 86 height 18
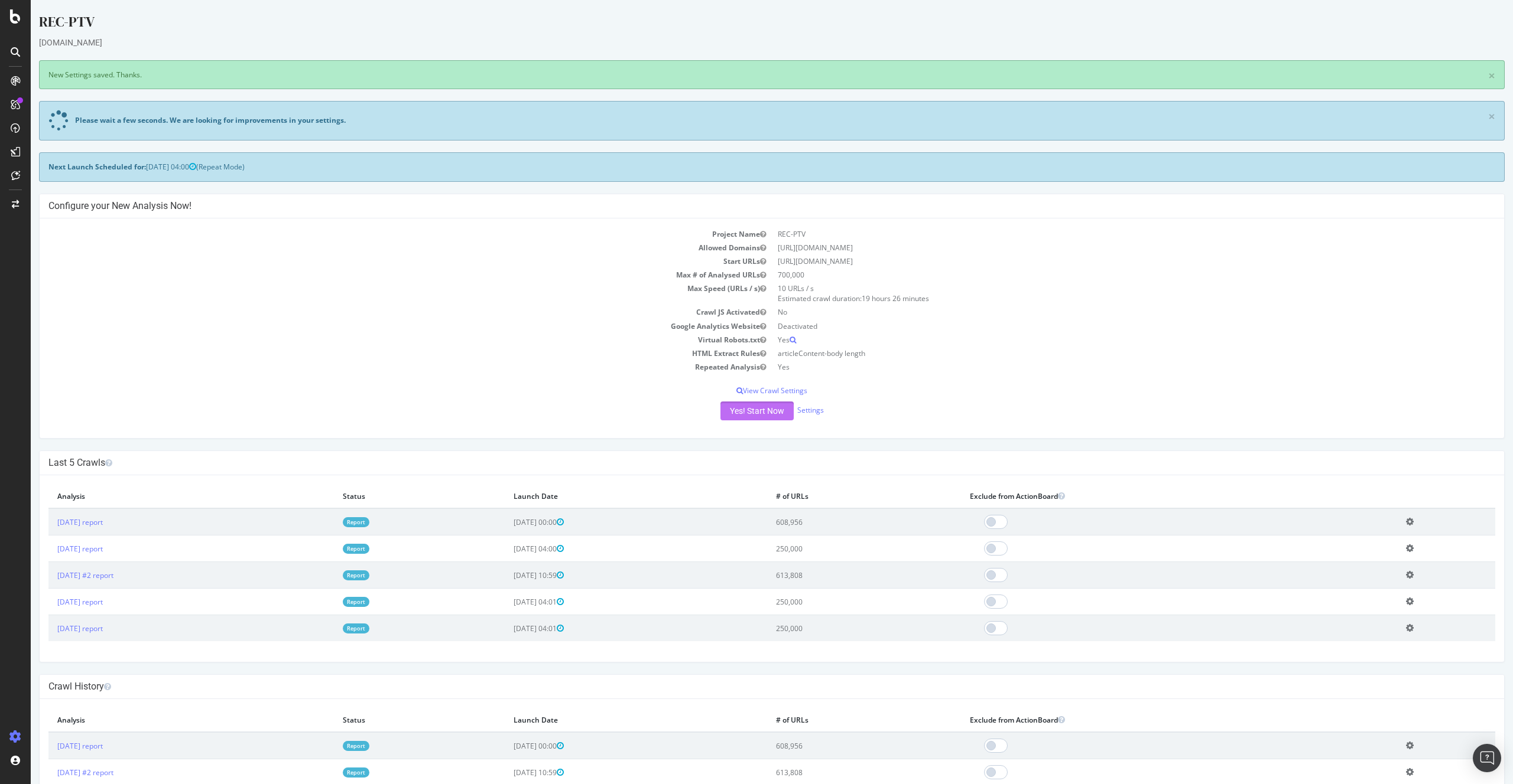
click at [770, 417] on button "Yes! Start Now" at bounding box center [757, 411] width 74 height 19
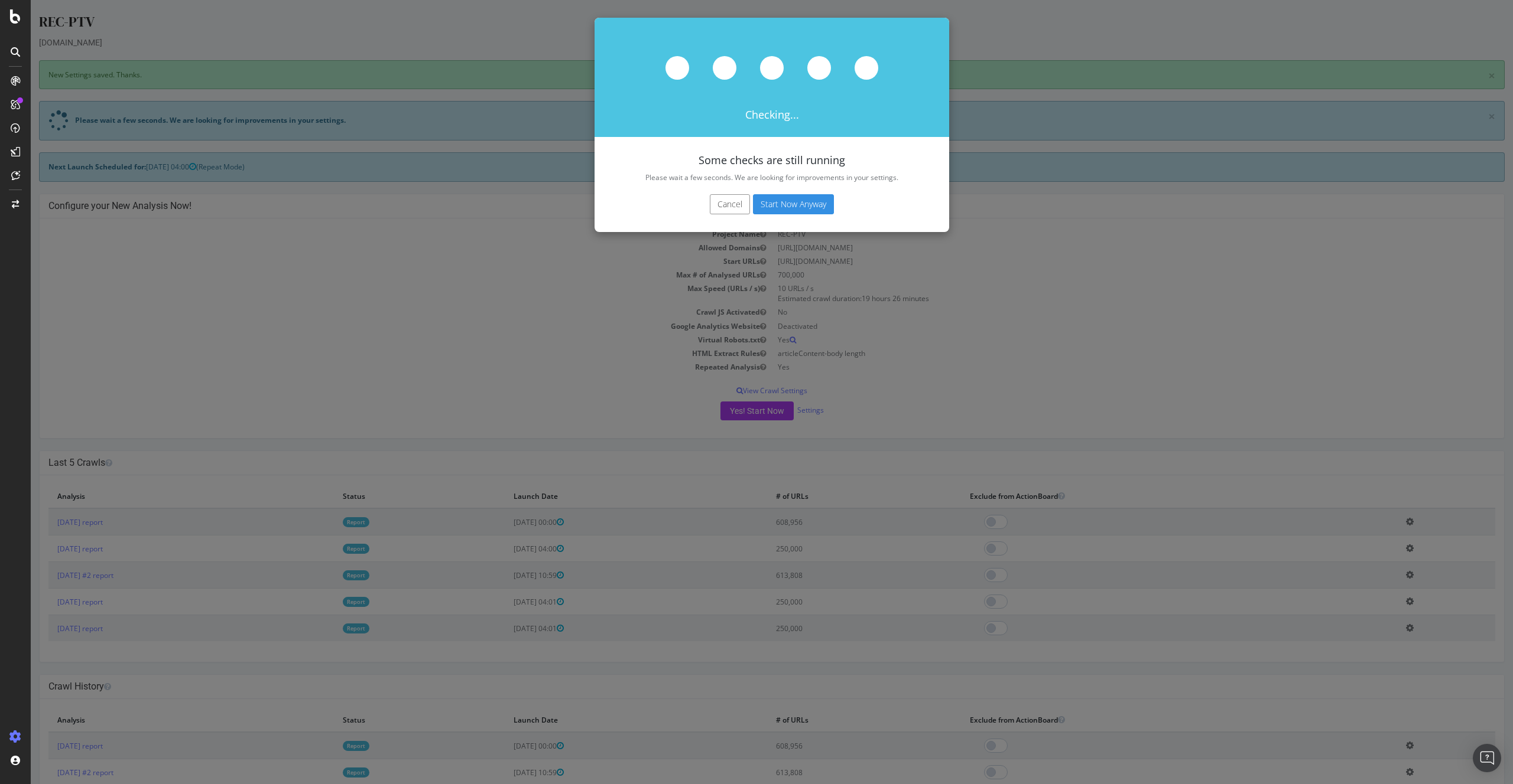
click at [793, 208] on button "Start Now Anyway" at bounding box center [793, 204] width 81 height 20
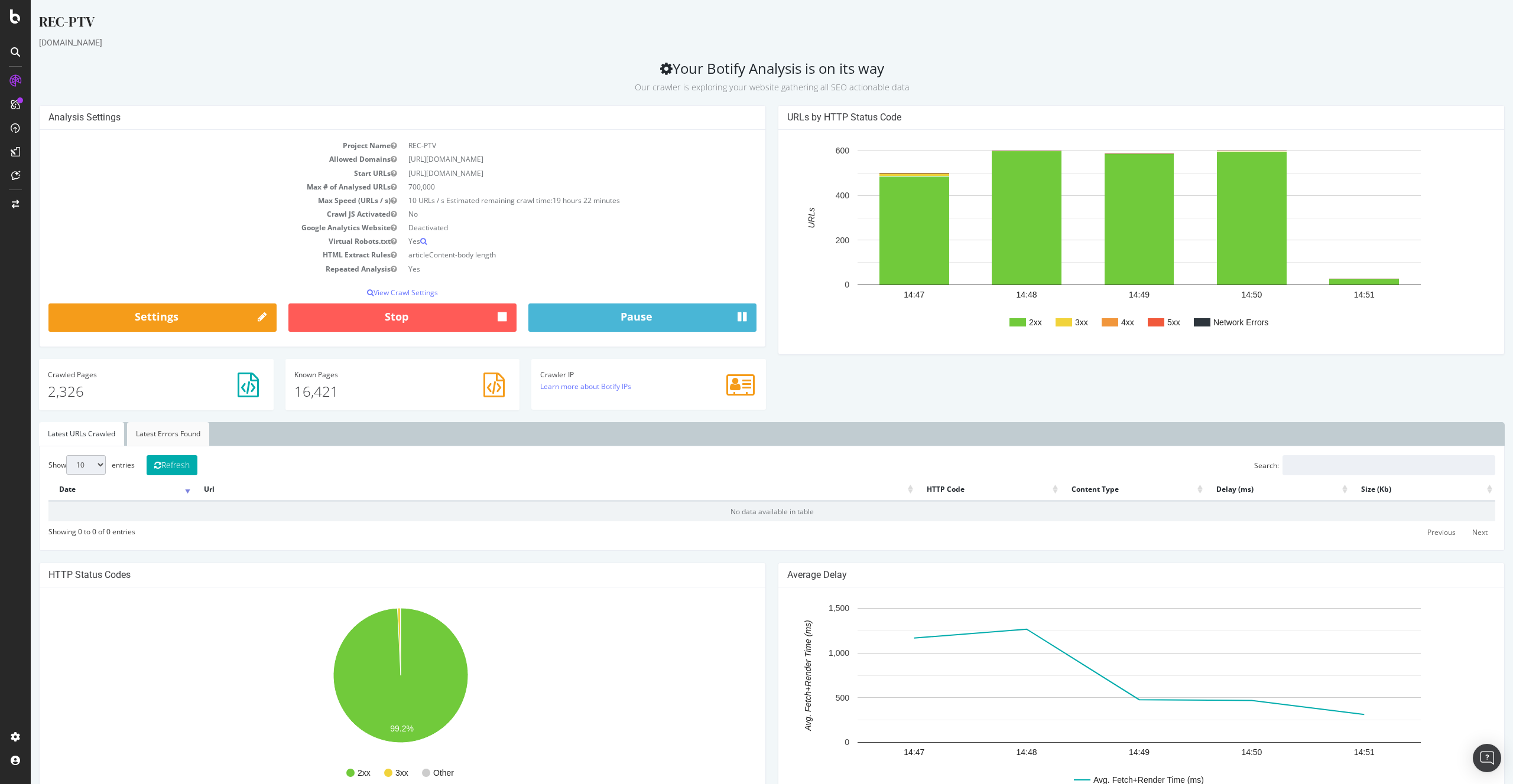
click at [160, 435] on link "Latest Errors Found" at bounding box center [168, 434] width 82 height 24
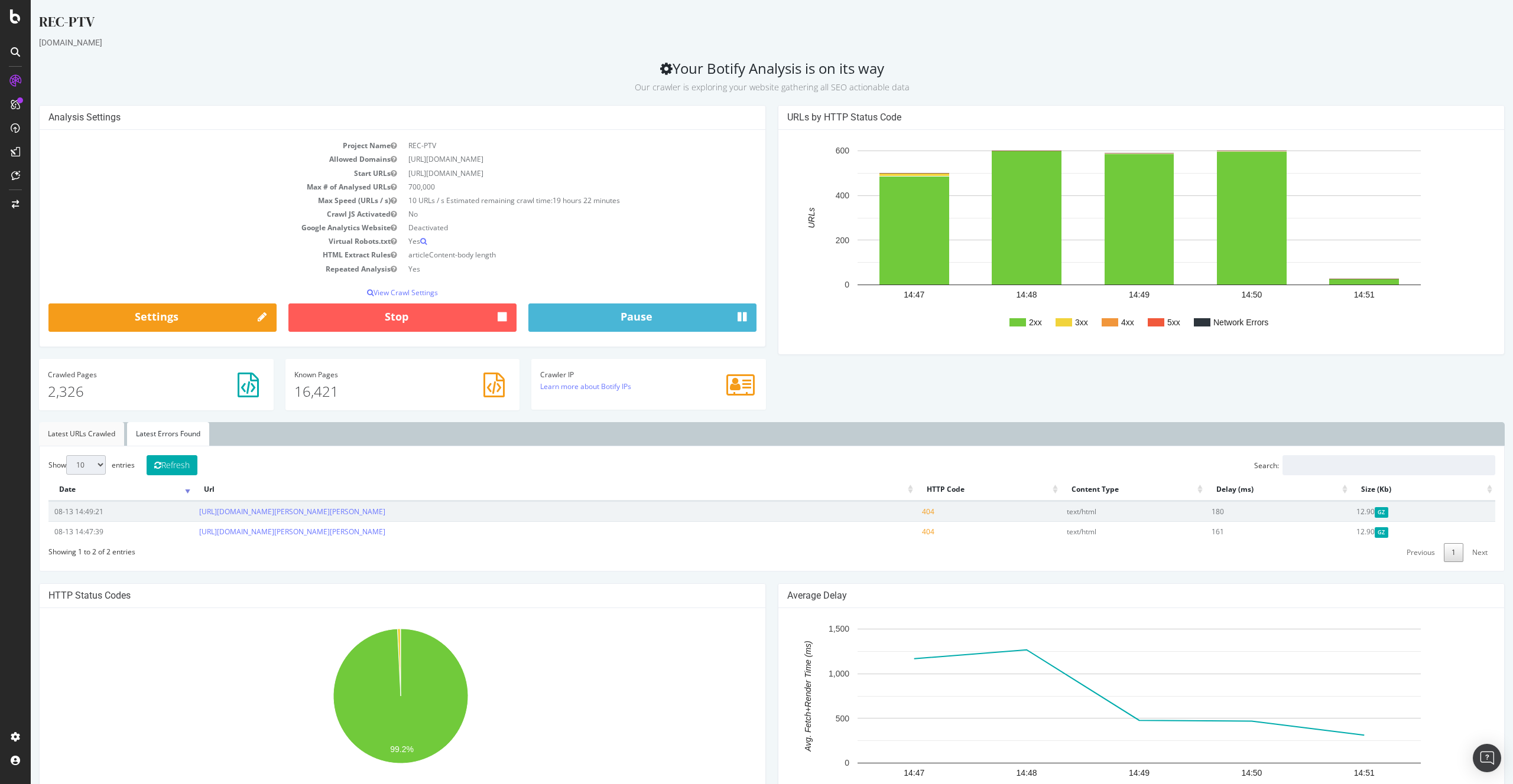
click at [104, 439] on link "Latest URLs Crawled" at bounding box center [82, 434] width 85 height 24
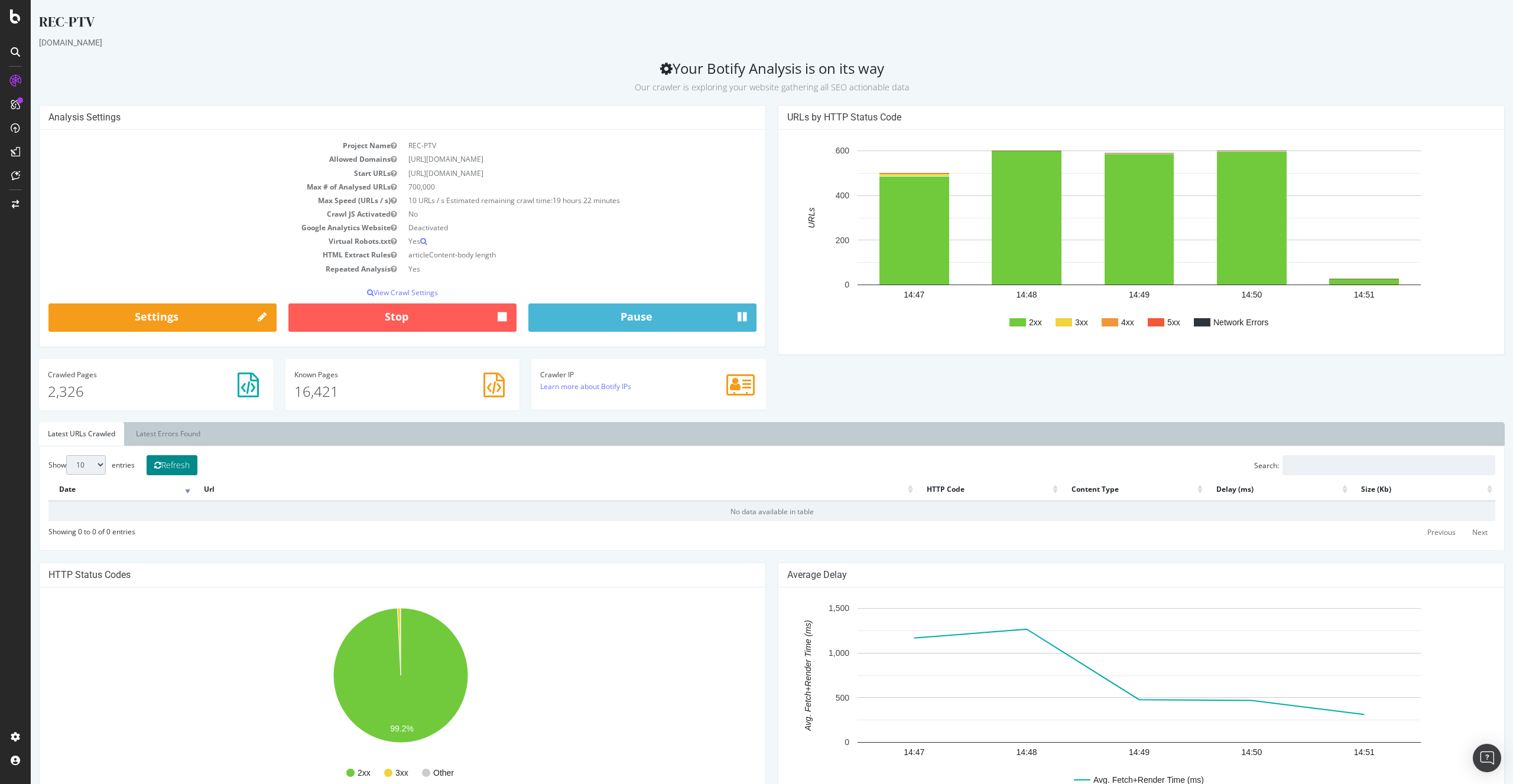
click at [180, 464] on button "Refresh" at bounding box center [171, 465] width 51 height 20
click at [182, 469] on button "Refresh" at bounding box center [171, 465] width 51 height 20
click at [185, 464] on button "Refresh" at bounding box center [171, 465] width 51 height 20
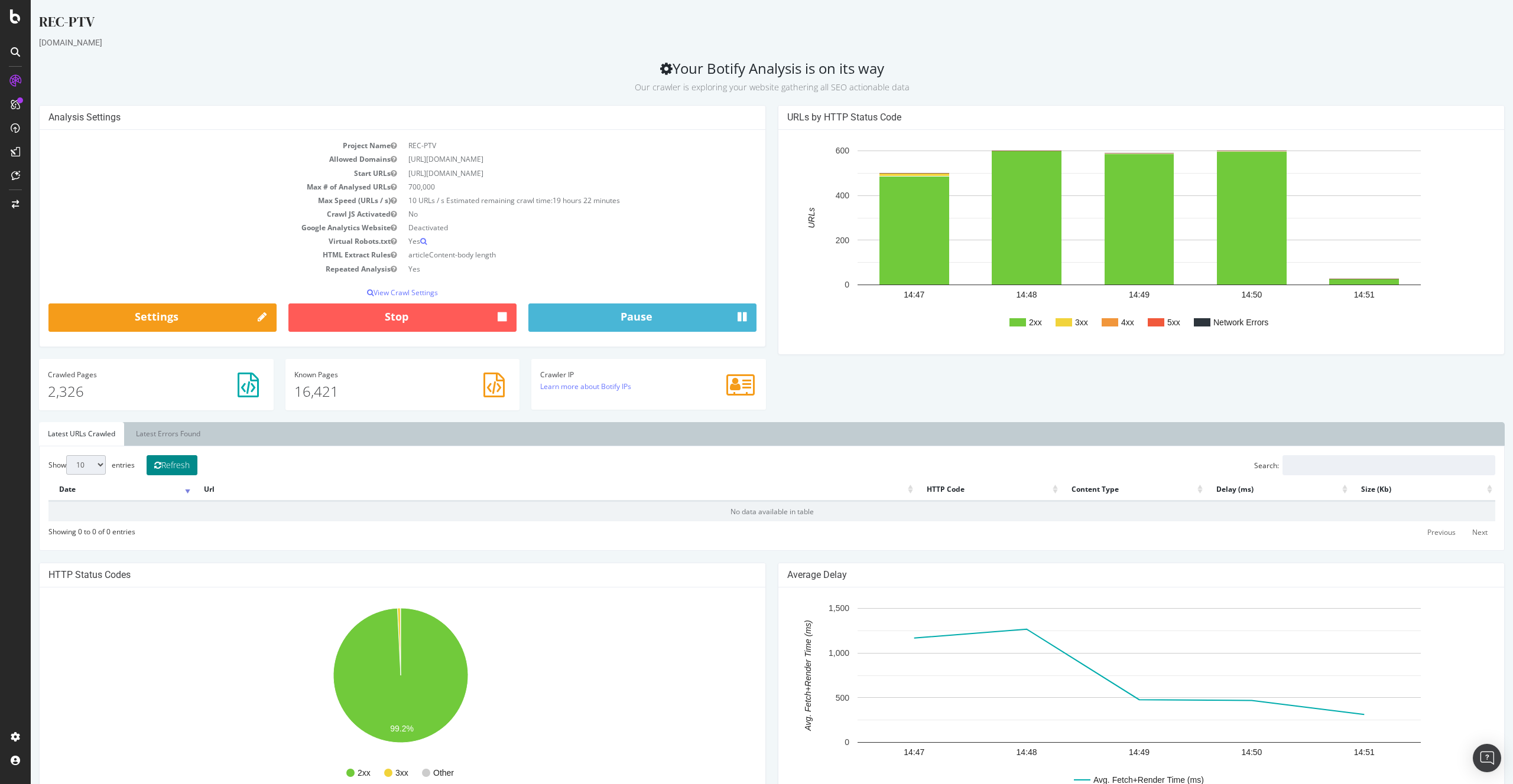
click at [185, 464] on button "Refresh" at bounding box center [171, 465] width 51 height 20
click at [104, 474] on select "10 25 50 100" at bounding box center [86, 465] width 40 height 20
click at [102, 462] on select "10 25 50 100" at bounding box center [86, 465] width 40 height 20
select select "25"
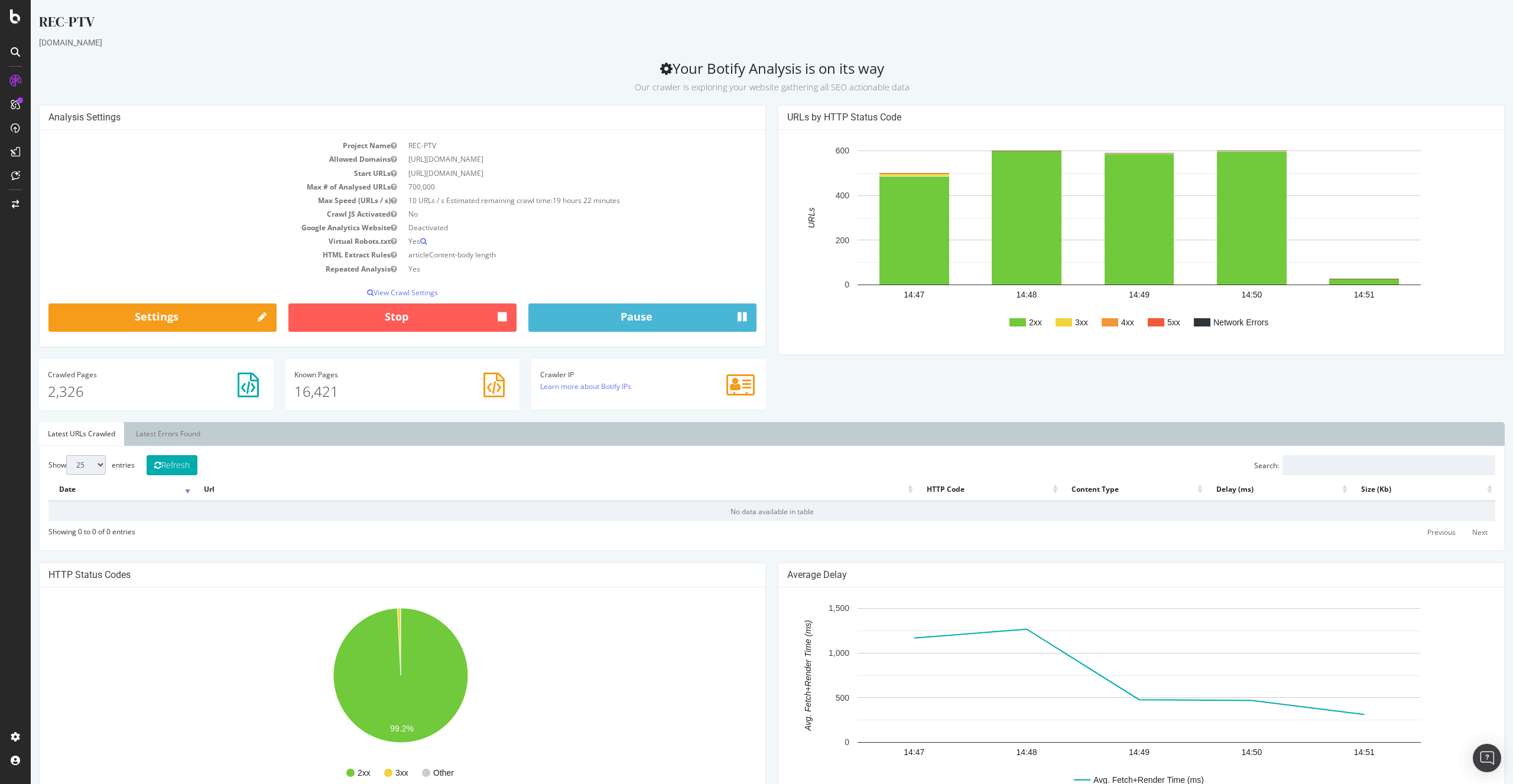
click at [165, 450] on div "Show 10 25 50 100 entries Refresh Search: Date Url HTTP Code Content Type Delay…" at bounding box center [771, 498] width 1465 height 105
click at [176, 435] on link "Latest Errors Found" at bounding box center [168, 434] width 82 height 24
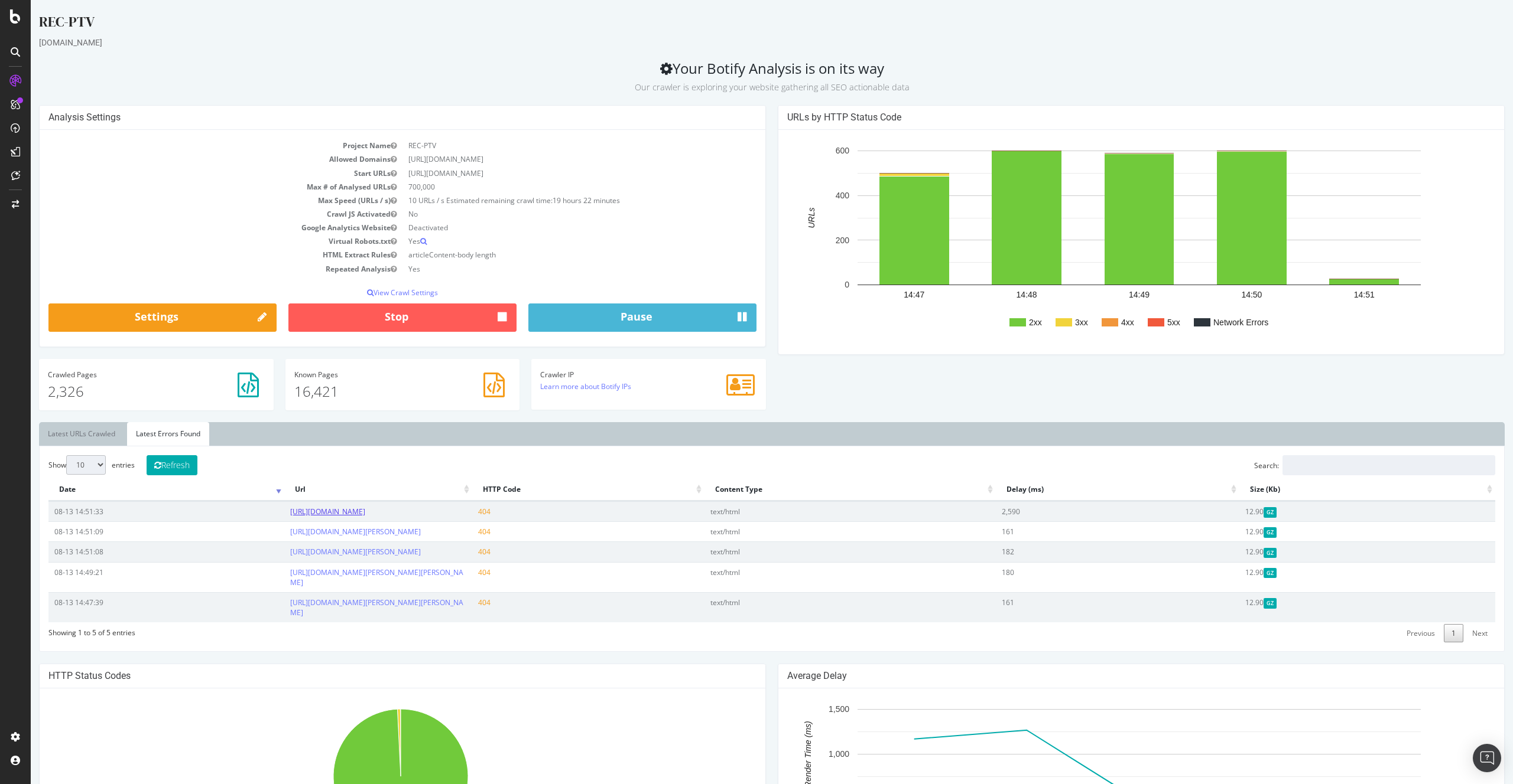
click at [313, 517] on link "https://www.programme.tv/news/videos/69575-bagarre-elie-semoun-grand-journal-vi…" at bounding box center [328, 512] width 75 height 10
click at [73, 438] on link "Latest URLs Crawled" at bounding box center [82, 434] width 85 height 24
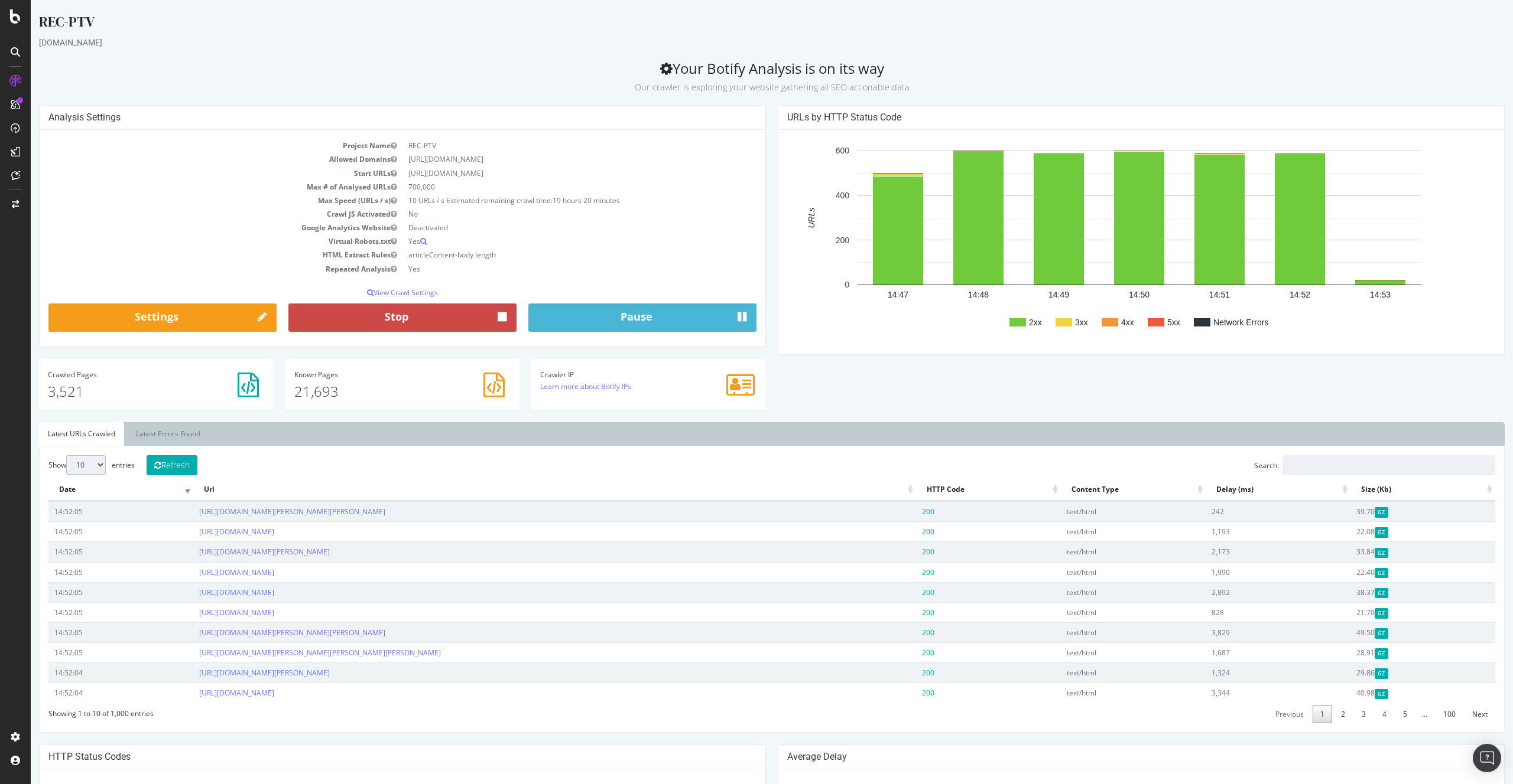
click at [415, 306] on button "Stop" at bounding box center [402, 317] width 228 height 29
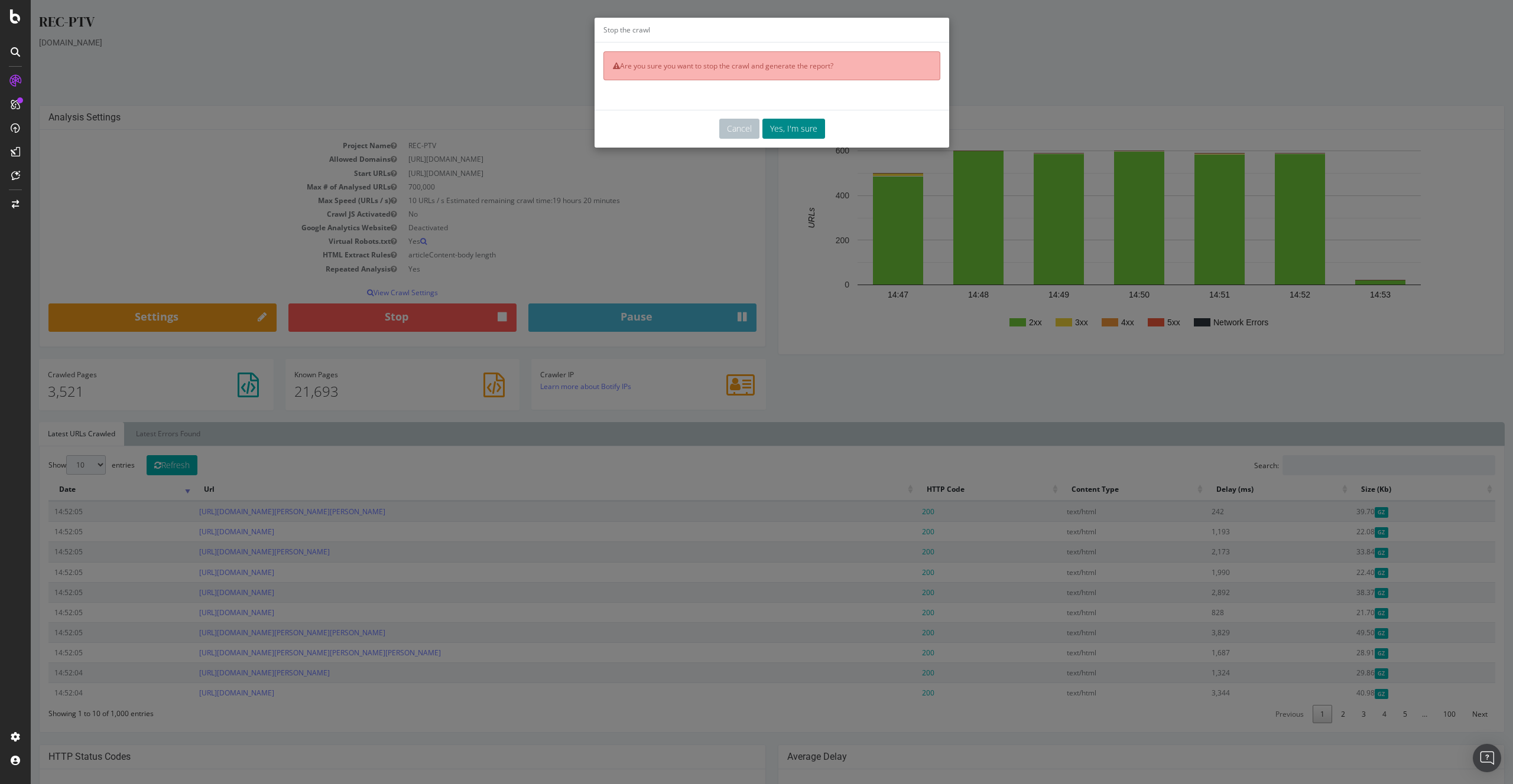
click at [768, 137] on button "Yes, I'm sure" at bounding box center [793, 129] width 62 height 20
click at [776, 127] on button "Yes, I'm sure" at bounding box center [793, 129] width 62 height 20
click at [796, 124] on button "Yes, I'm sure" at bounding box center [793, 129] width 62 height 20
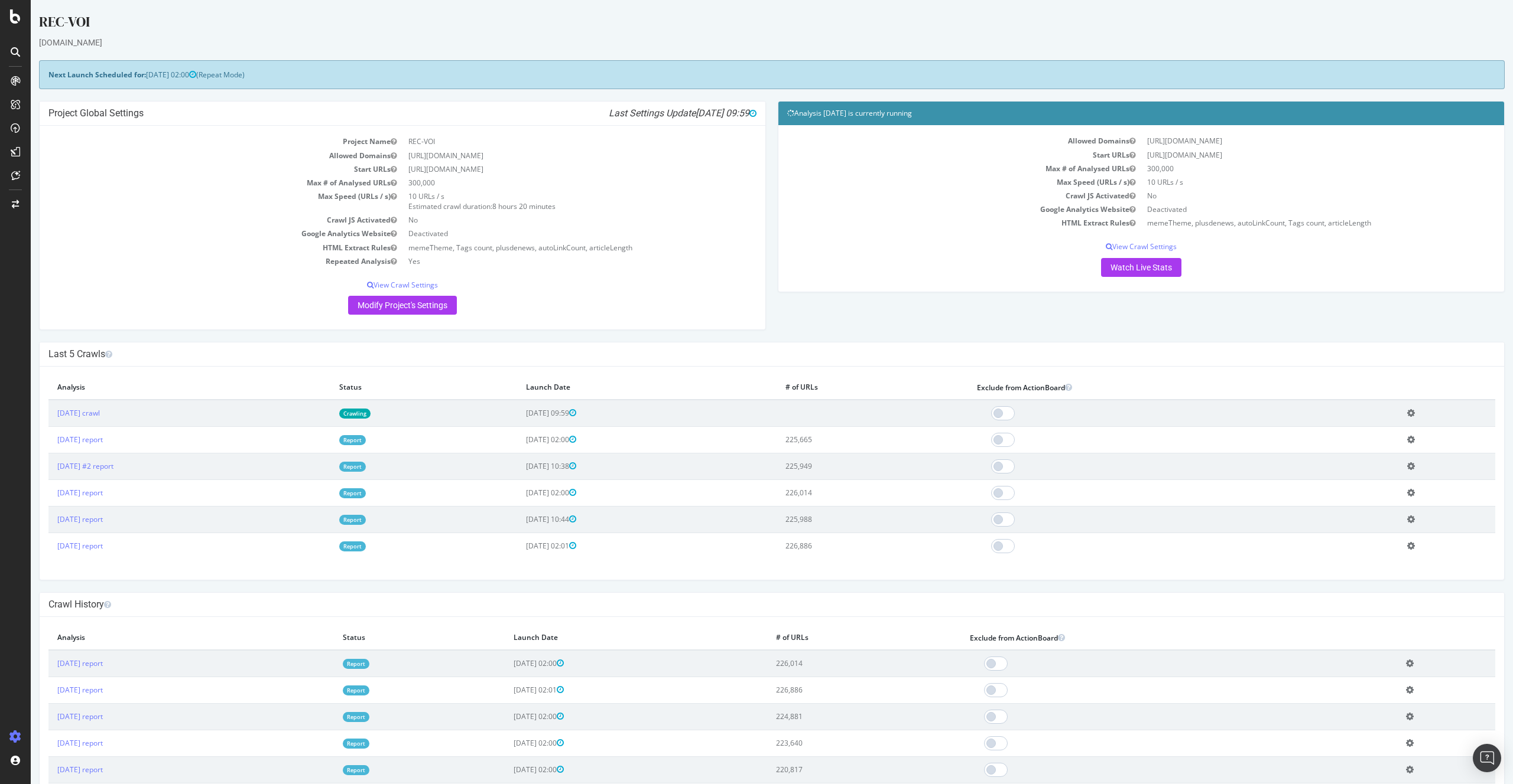
click at [1414, 417] on icon at bounding box center [1411, 413] width 7 height 9
click at [1366, 445] on link "Delete analysis" at bounding box center [1367, 447] width 95 height 16
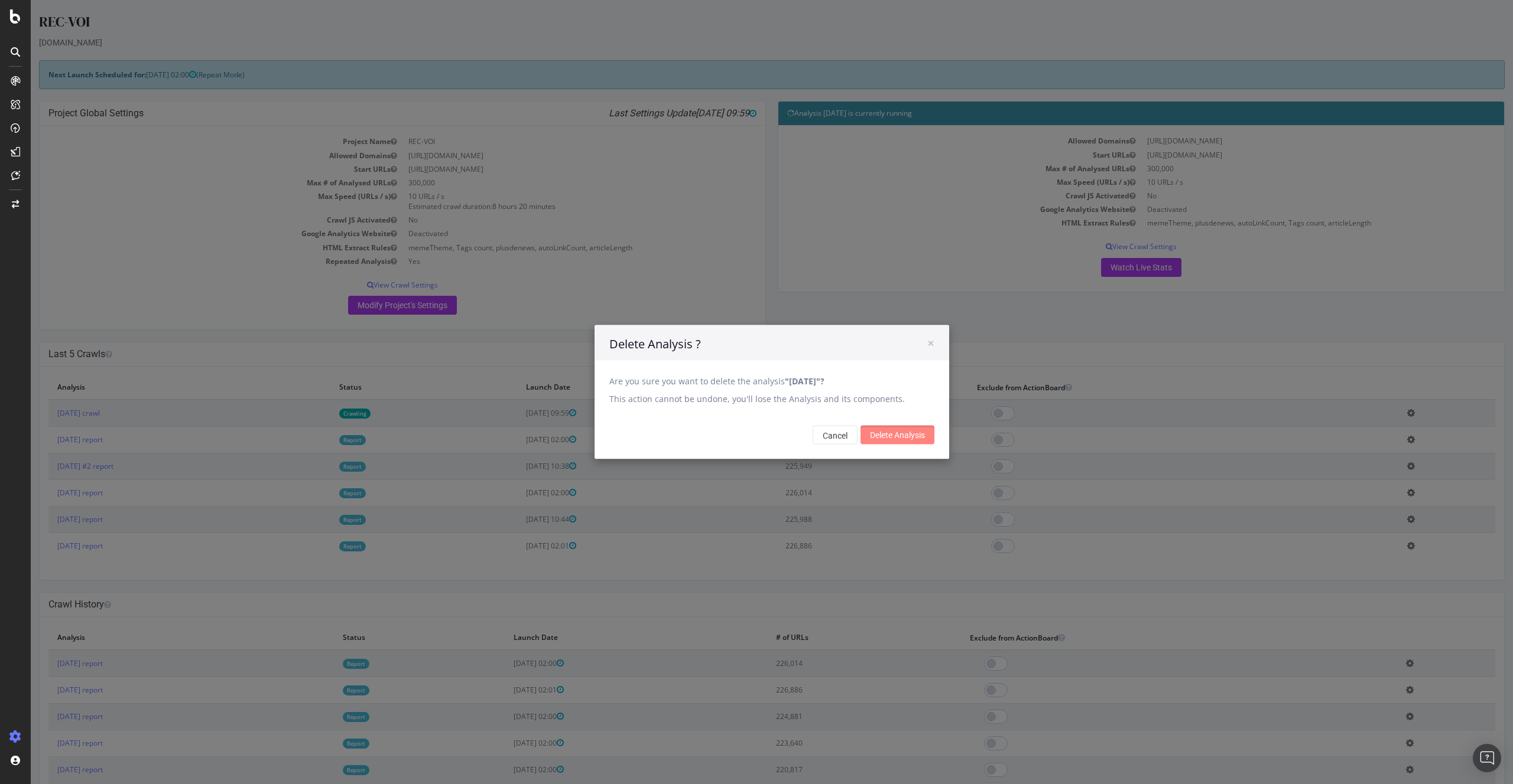
click at [879, 428] on input "Delete Analysis" at bounding box center [897, 436] width 74 height 19
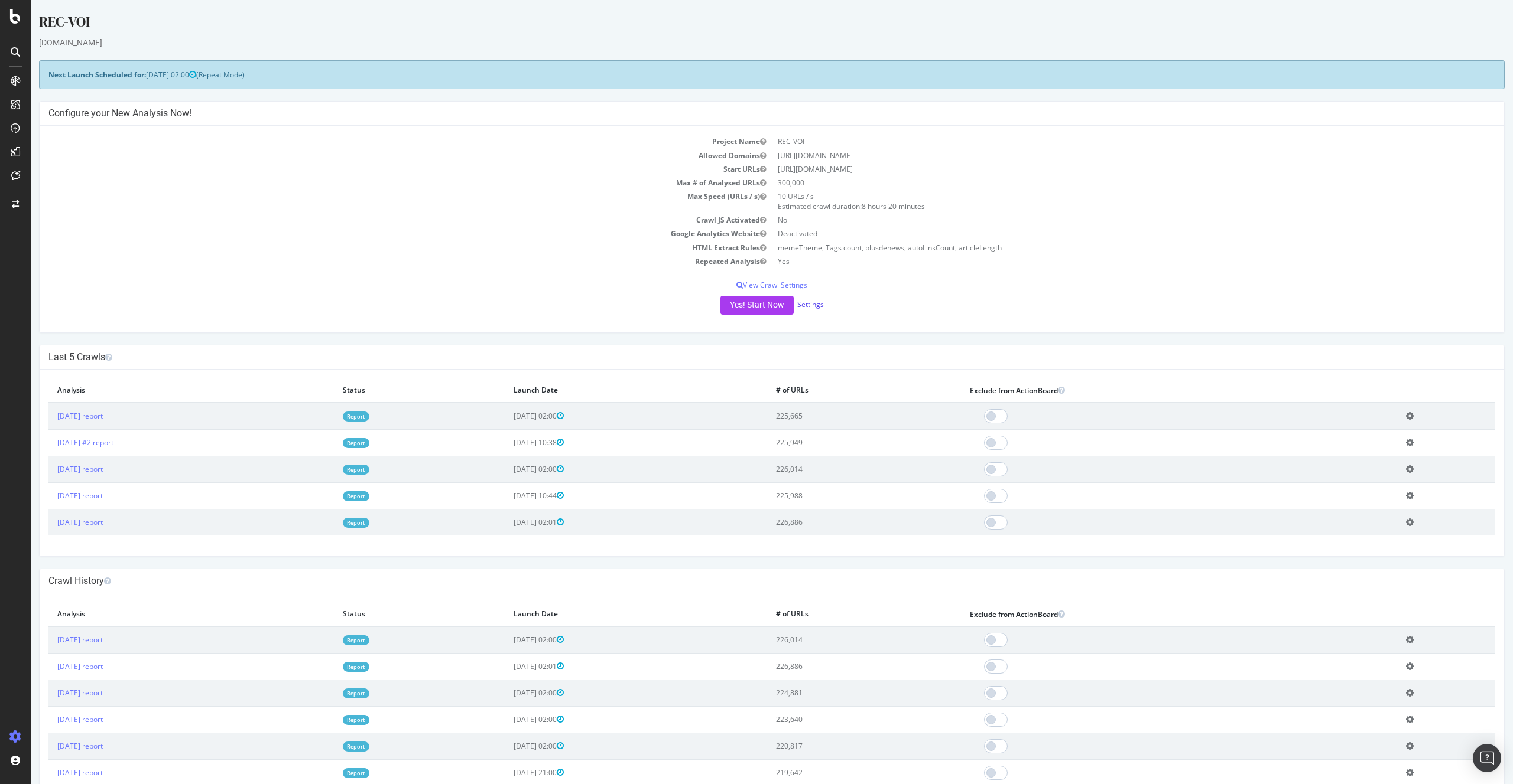
click at [809, 306] on link "Settings" at bounding box center [810, 305] width 26 height 10
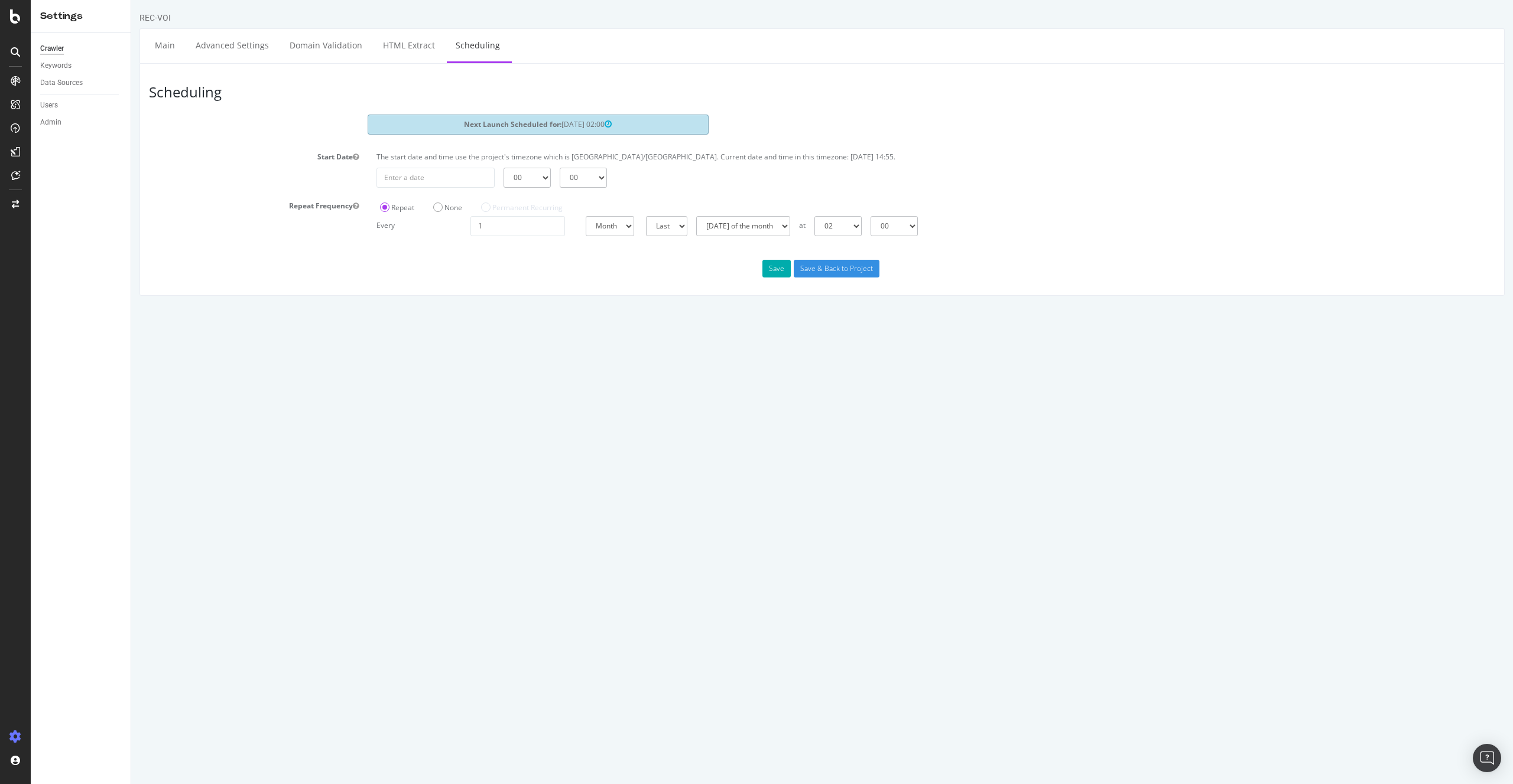
click at [428, 166] on div "The start date and time use the project's timezone which is [GEOGRAPHIC_DATA]/[…" at bounding box center [936, 160] width 1131 height 16
click at [432, 170] on input "[DATE]" at bounding box center [435, 177] width 118 height 20
click at [501, 278] on td "14" at bounding box center [503, 276] width 26 height 18
type input "[DATE]"
click at [821, 260] on input "Save & Back to Project" at bounding box center [836, 269] width 86 height 18
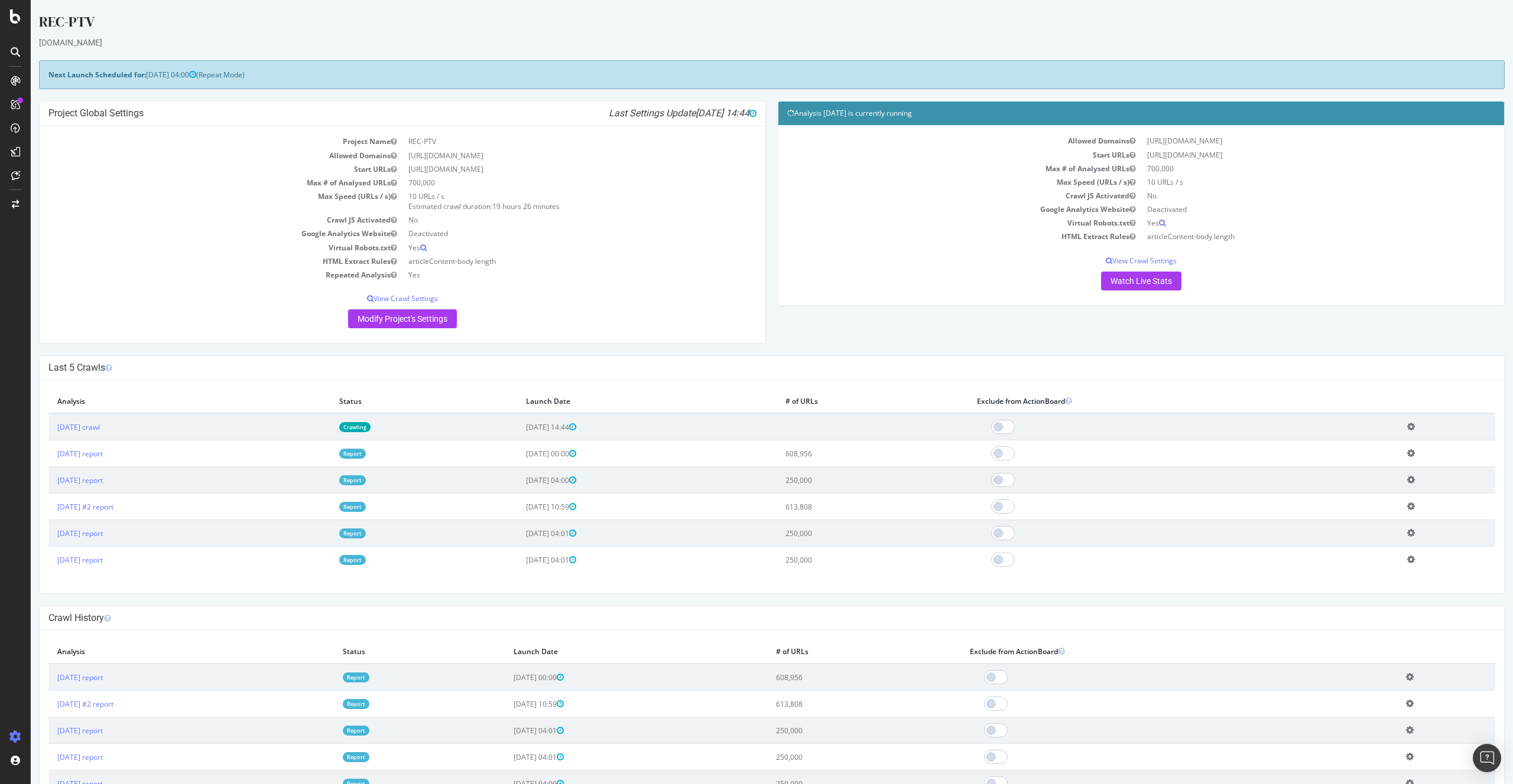
click at [1420, 424] on td "Add name Delete analysis" at bounding box center [1447, 427] width 97 height 27
click at [1413, 425] on icon at bounding box center [1411, 427] width 7 height 9
click at [1360, 459] on link "Delete analysis" at bounding box center [1367, 461] width 95 height 16
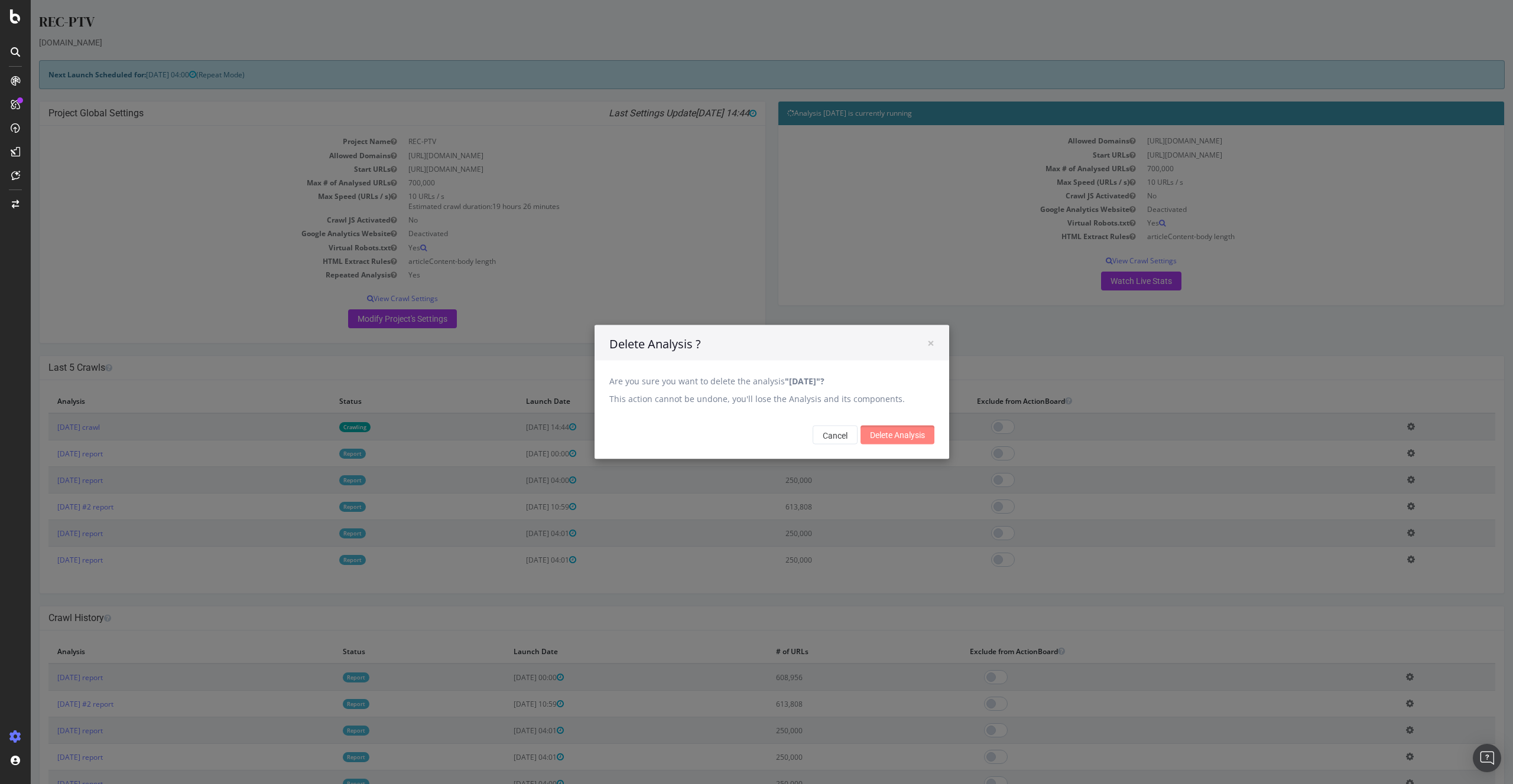
click at [906, 444] on input "Delete Analysis" at bounding box center [897, 436] width 74 height 19
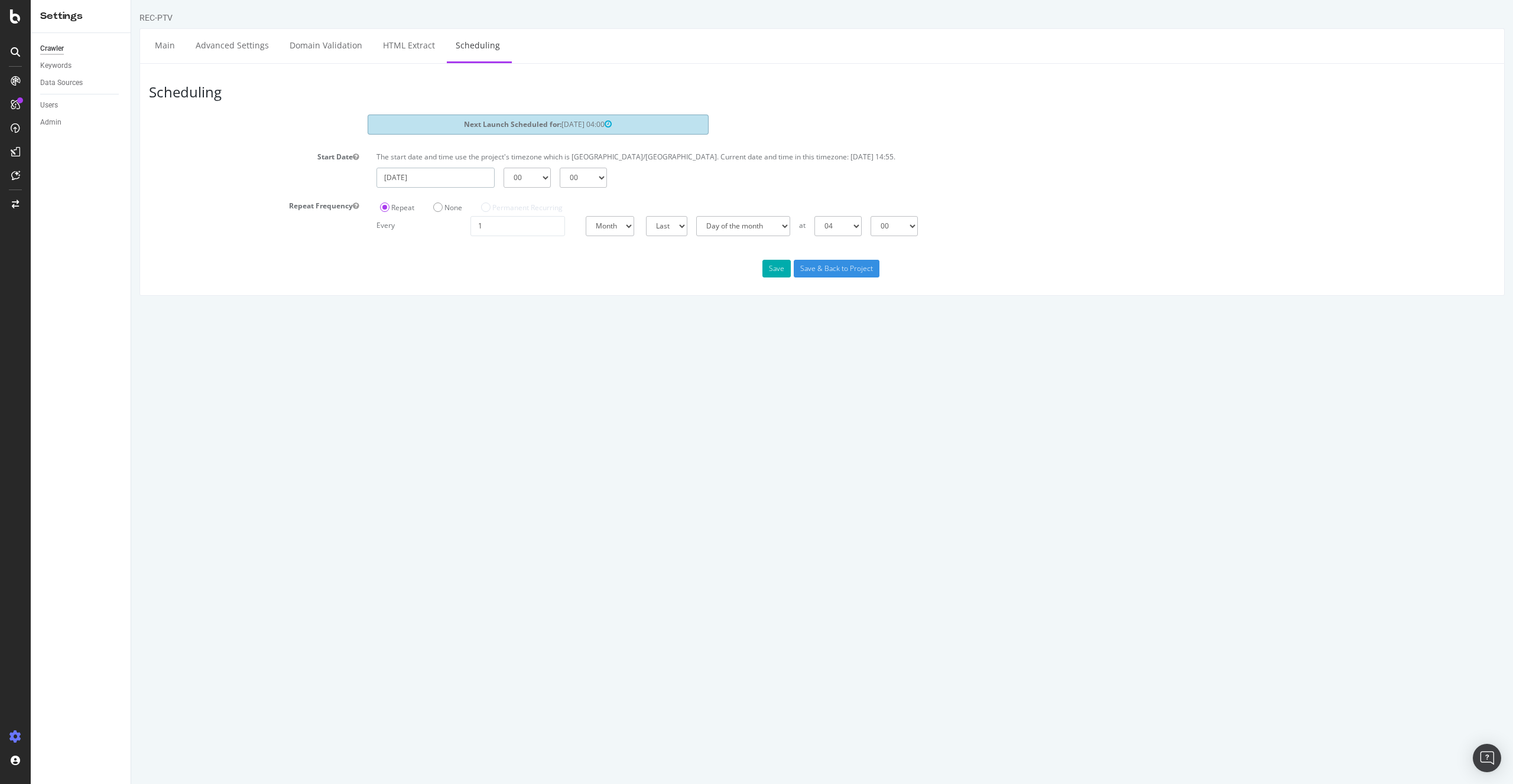
click at [439, 170] on input "[DATE]" at bounding box center [435, 177] width 118 height 20
click at [500, 279] on td "14" at bounding box center [503, 276] width 26 height 18
type input "[DATE]"
click at [829, 273] on input "Save & Back to Project" at bounding box center [836, 269] width 86 height 18
